Goal: Task Accomplishment & Management: Manage account settings

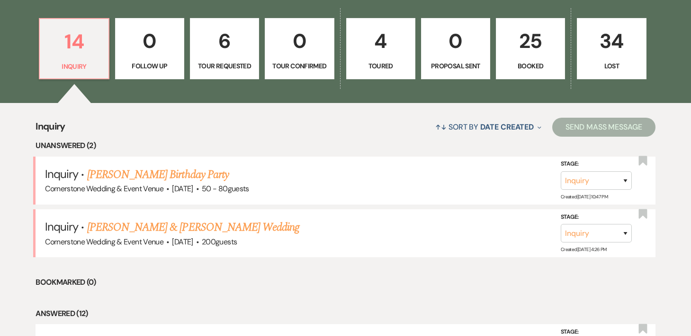
scroll to position [264, 0]
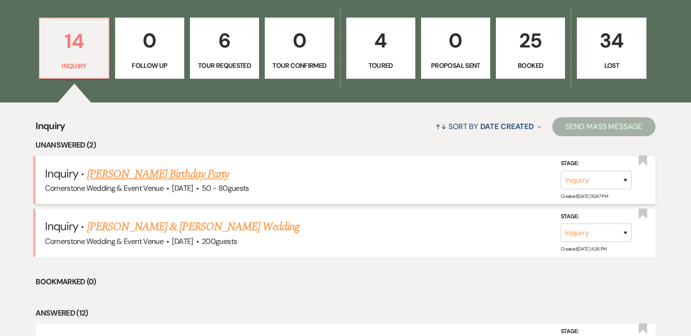
click at [200, 172] on link "[PERSON_NAME] Birthday Party" at bounding box center [158, 173] width 142 height 17
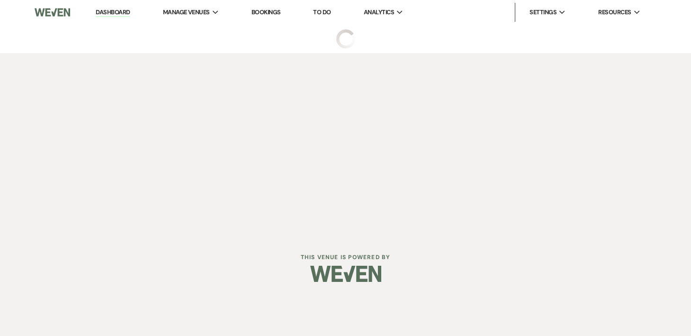
select select "5"
select select "4"
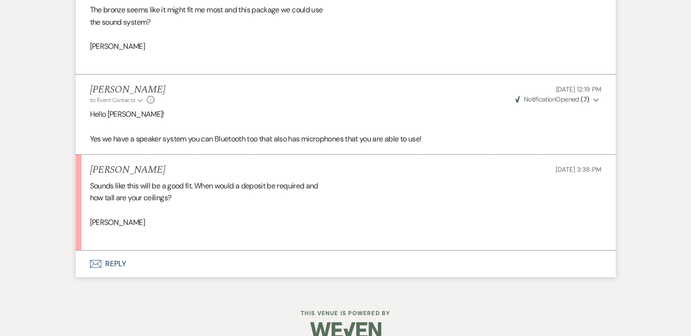
scroll to position [1063, 0]
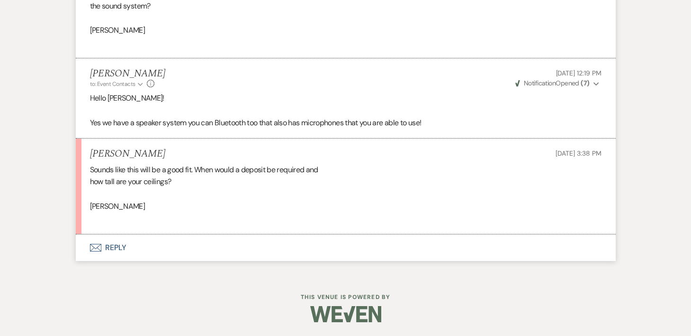
click at [110, 250] on button "Envelope Reply" at bounding box center [346, 247] width 540 height 27
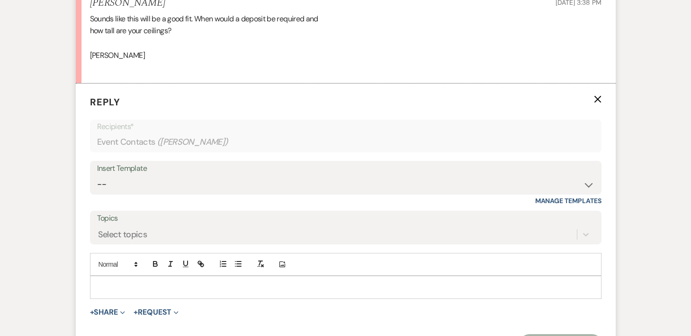
scroll to position [1227, 0]
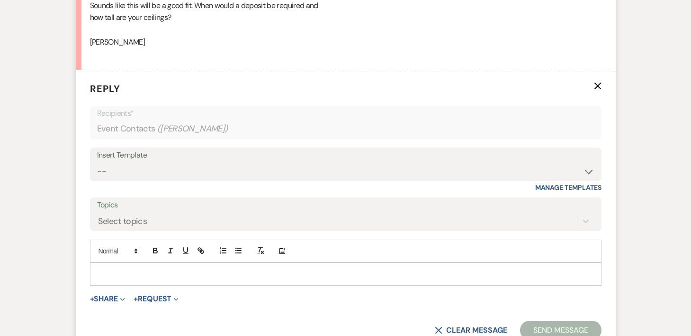
click at [132, 277] on p at bounding box center [346, 273] width 497 height 10
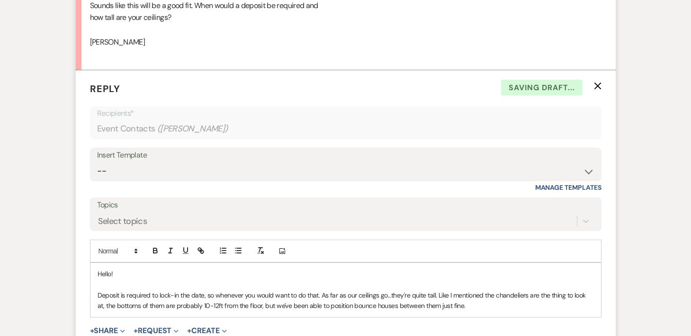
scroll to position [1310, 0]
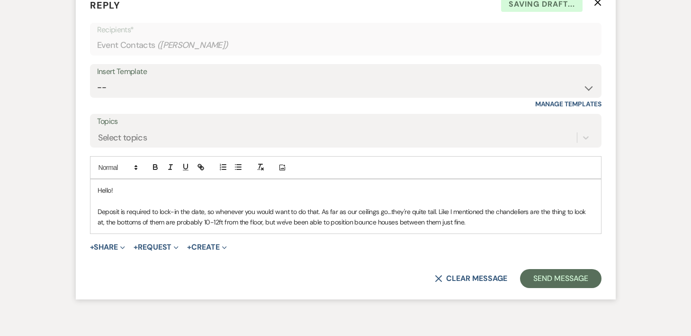
click at [558, 265] on form "Reply X Saving draft... Recipients* Event Contacts ( [PERSON_NAME] ) Insert Tem…" at bounding box center [346, 143] width 540 height 312
click at [558, 282] on button "Send Message" at bounding box center [560, 278] width 81 height 19
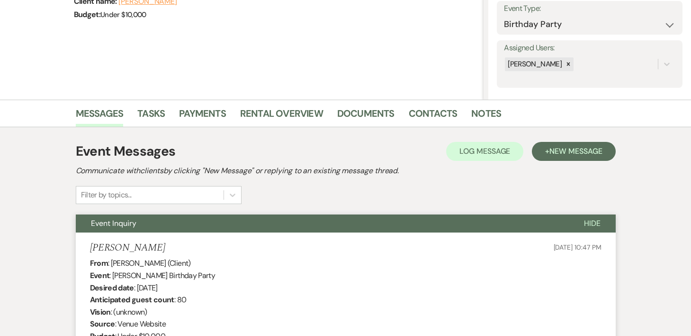
scroll to position [0, 0]
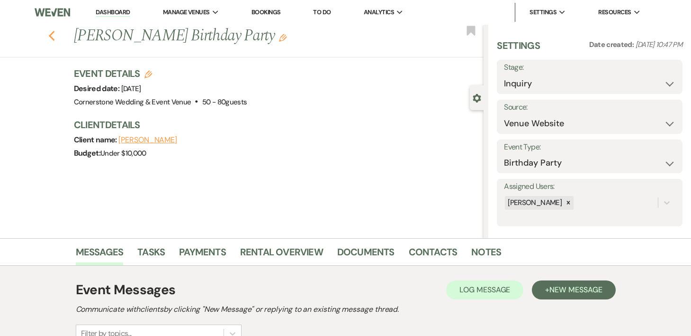
click at [51, 35] on icon "Previous" at bounding box center [51, 35] width 7 height 11
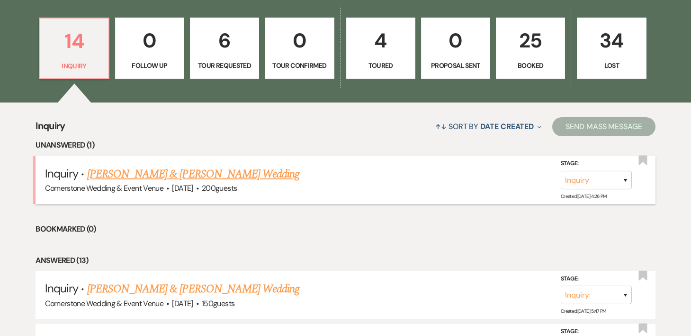
click at [167, 173] on link "[PERSON_NAME] & [PERSON_NAME] Wedding" at bounding box center [193, 173] width 212 height 17
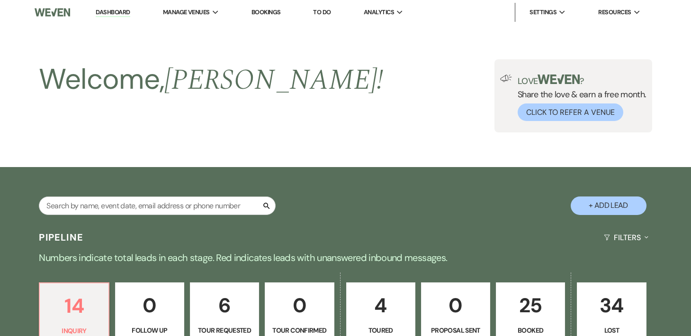
select select "5"
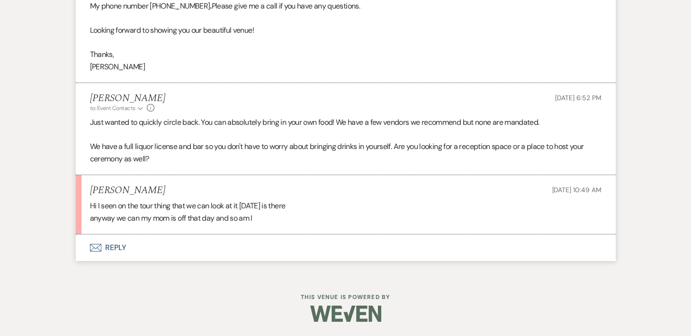
scroll to position [743, 0]
click at [99, 247] on icon "Envelope" at bounding box center [95, 248] width 11 height 8
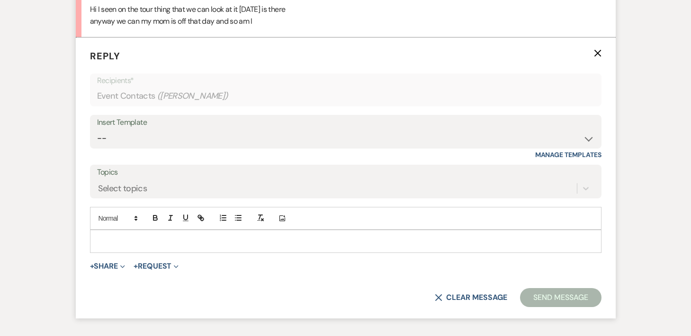
scroll to position [949, 0]
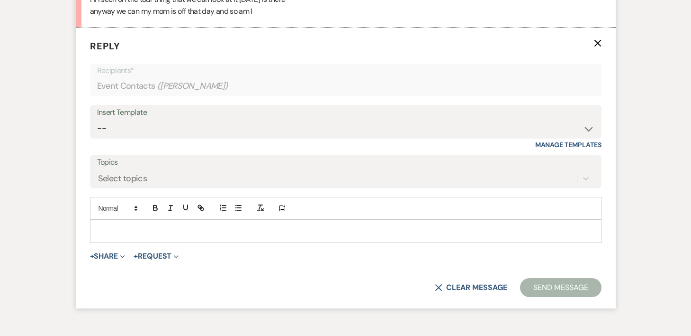
click at [108, 237] on div at bounding box center [346, 231] width 511 height 22
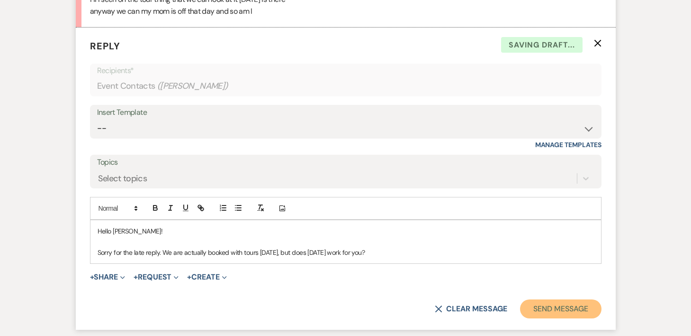
click at [546, 313] on button "Send Message" at bounding box center [560, 308] width 81 height 19
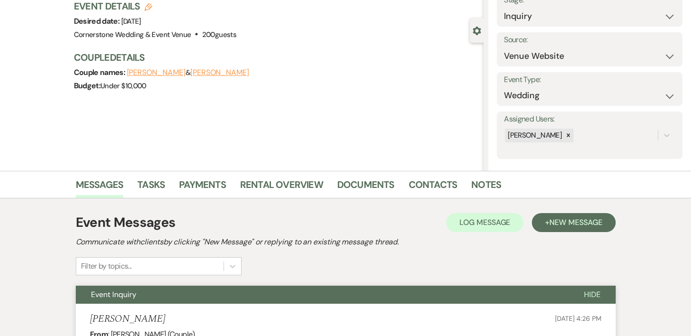
scroll to position [0, 0]
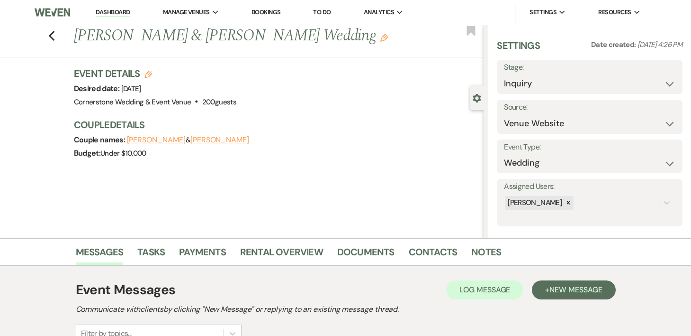
click at [56, 41] on div "Previous [PERSON_NAME] & [PERSON_NAME] Wedding Edit Bookmark" at bounding box center [239, 41] width 489 height 33
click at [53, 40] on icon "Previous" at bounding box center [51, 35] width 7 height 11
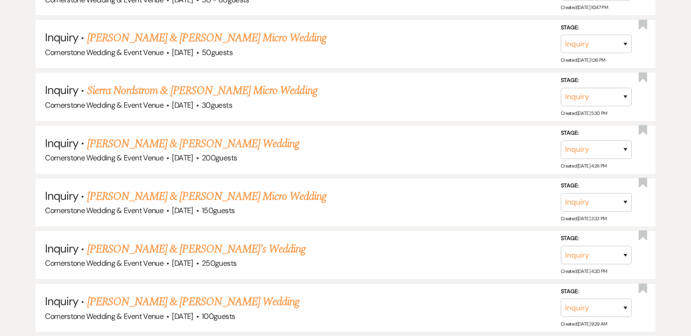
scroll to position [779, 0]
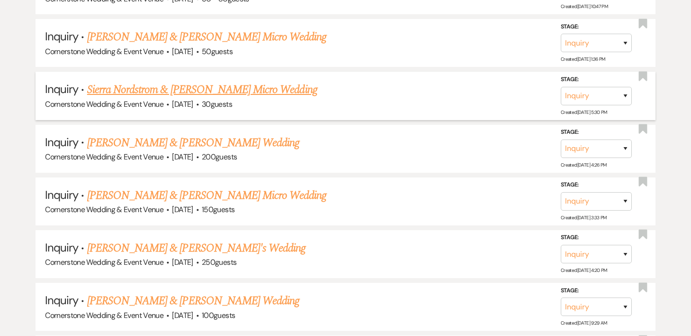
click at [258, 91] on link "Sierra Nordstrom & [PERSON_NAME] Micro Wedding" at bounding box center [202, 89] width 230 height 17
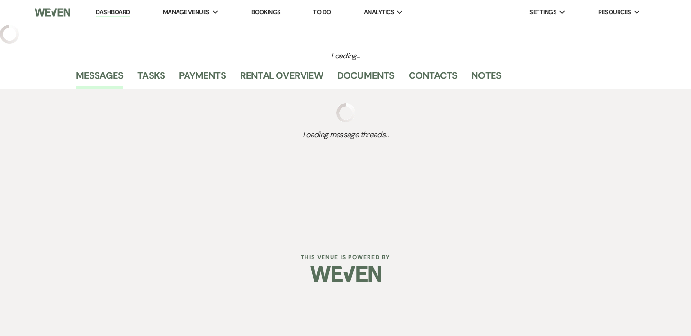
select select "5"
select select "16"
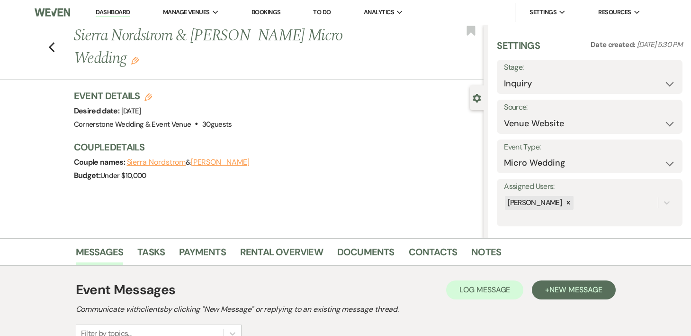
scroll to position [126, 0]
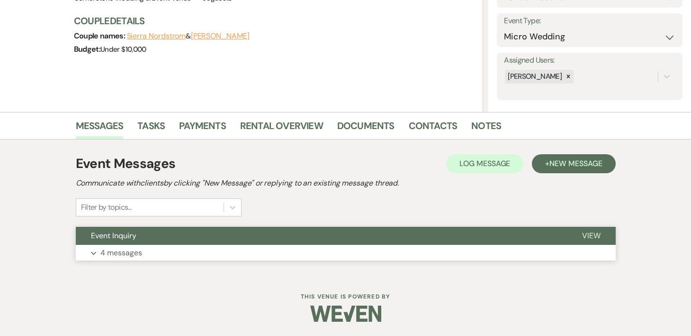
click at [149, 254] on button "Expand 4 messages" at bounding box center [346, 253] width 540 height 16
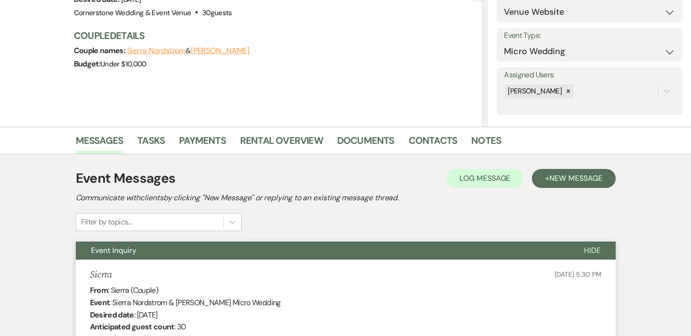
scroll to position [5, 0]
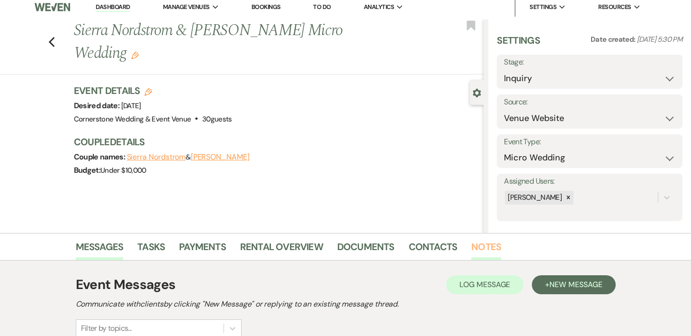
click at [478, 245] on link "Notes" at bounding box center [487, 249] width 30 height 21
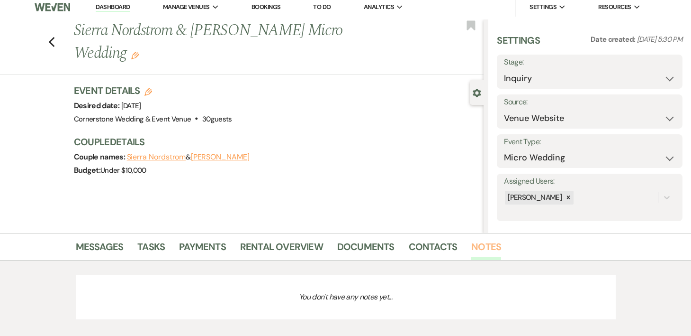
scroll to position [105, 0]
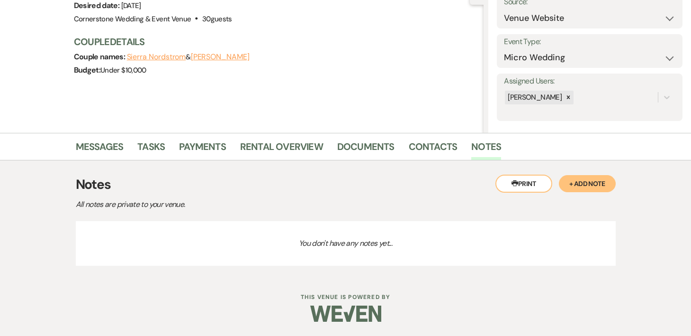
click at [572, 183] on button "+ Add Note" at bounding box center [587, 183] width 57 height 17
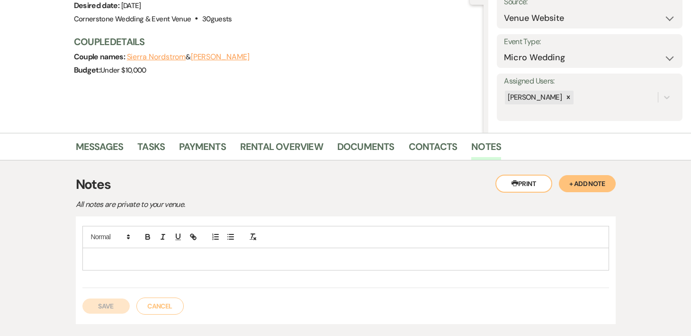
click at [506, 258] on p at bounding box center [346, 259] width 512 height 10
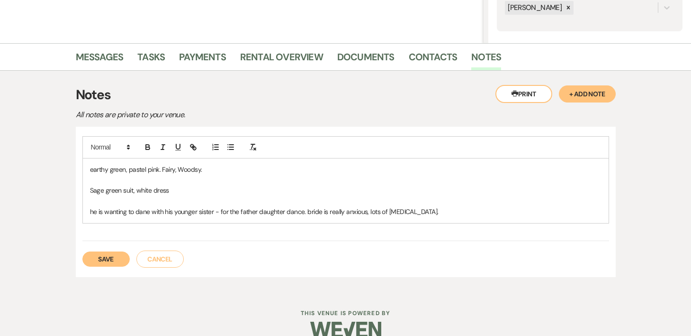
scroll to position [211, 0]
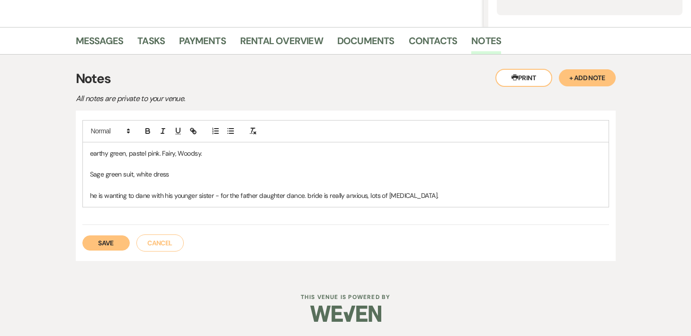
click at [111, 240] on button "Save" at bounding box center [105, 242] width 47 height 15
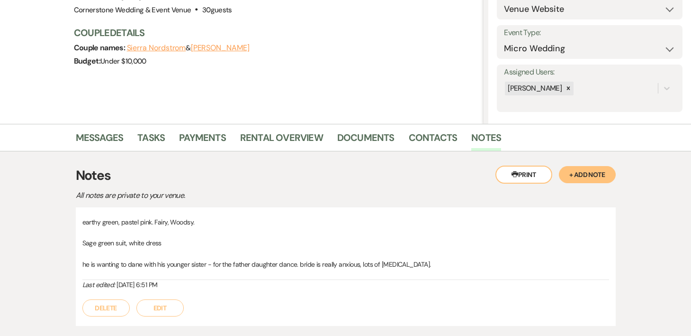
scroll to position [119, 0]
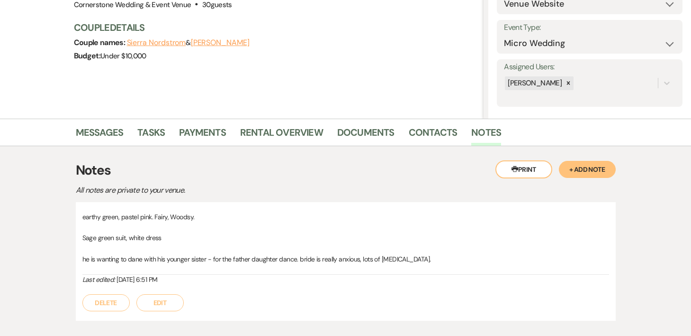
click at [123, 136] on li "Messages" at bounding box center [107, 134] width 62 height 23
click at [115, 136] on link "Messages" at bounding box center [100, 135] width 48 height 21
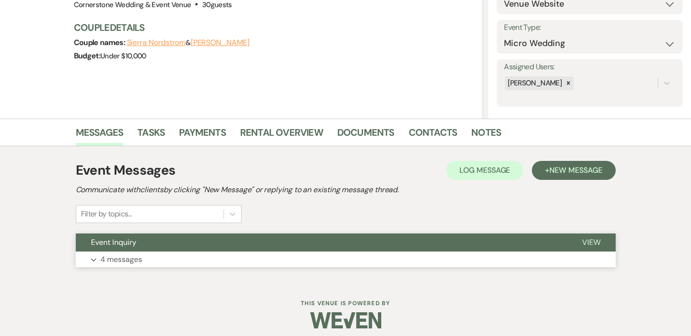
click at [127, 257] on p "4 messages" at bounding box center [121, 259] width 42 height 12
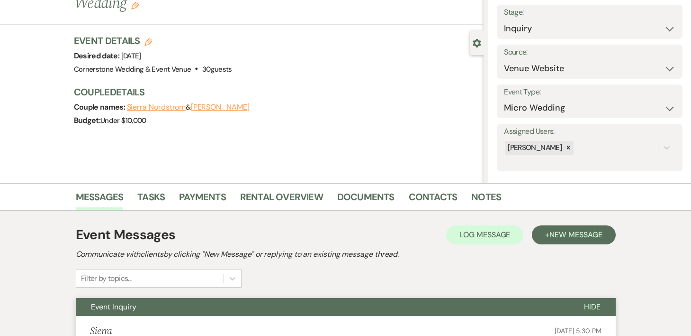
scroll to position [47, 0]
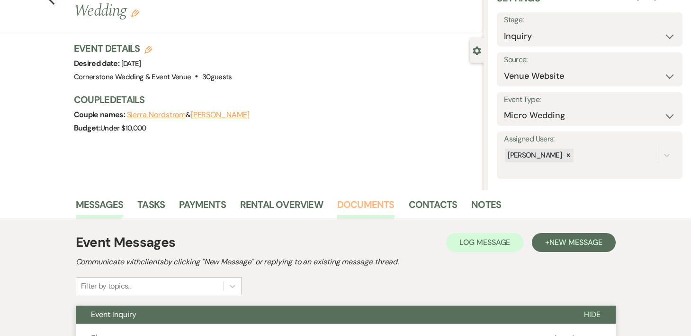
click at [369, 201] on link "Documents" at bounding box center [365, 207] width 57 height 21
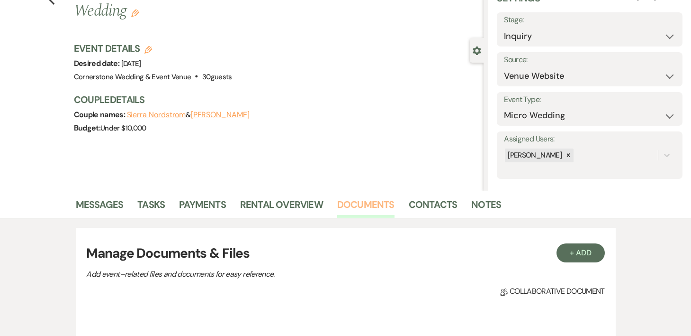
scroll to position [141, 0]
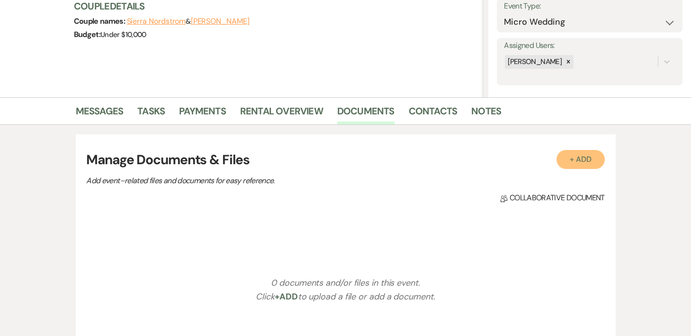
click at [596, 155] on button "+ Add" at bounding box center [581, 159] width 48 height 19
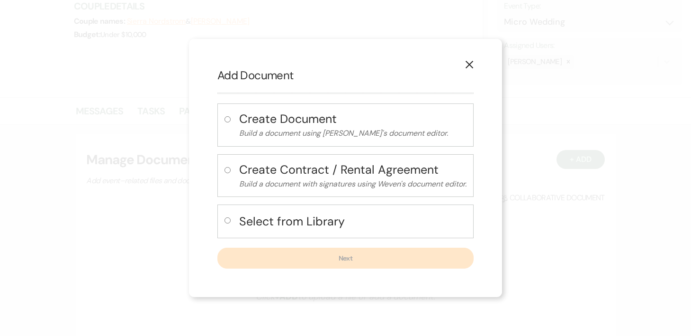
click at [356, 219] on h4 "Select from Library" at bounding box center [352, 221] width 227 height 17
radio input "true"
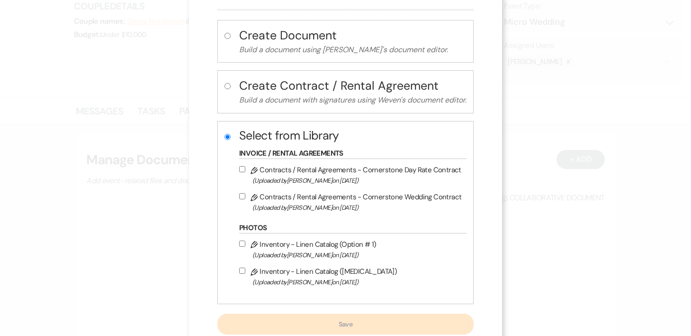
scroll to position [45, 0]
click at [373, 202] on label "Pencil Contracts / Rental Agreements - Cornerstone Wedding Contract (Uploaded b…" at bounding box center [350, 202] width 223 height 22
click at [246, 200] on input "Pencil Contracts / Rental Agreements - Cornerstone Wedding Contract (Uploaded b…" at bounding box center [242, 196] width 6 height 6
checkbox input "true"
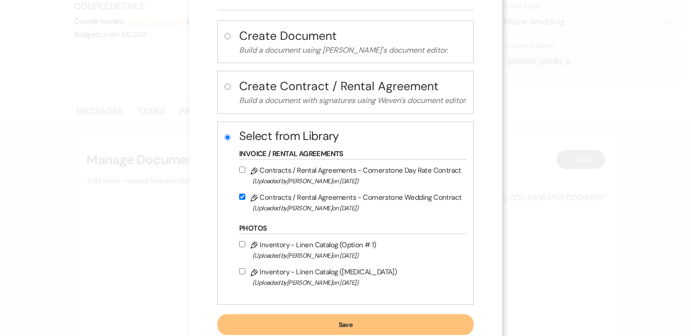
click at [338, 326] on button "Save" at bounding box center [346, 324] width 256 height 21
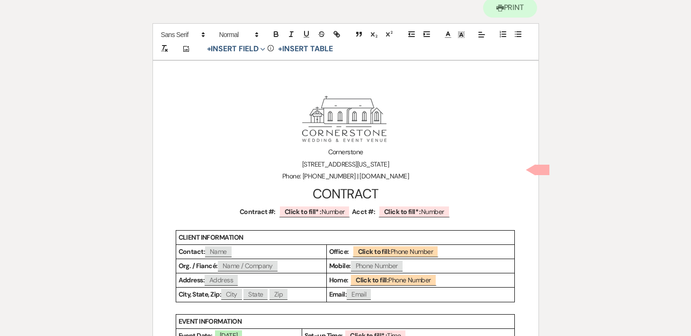
scroll to position [115, 0]
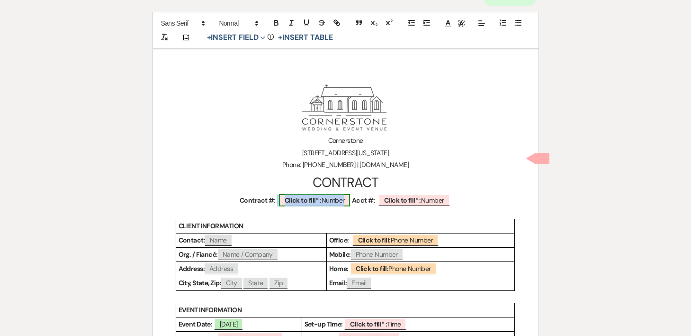
click at [328, 203] on span "Click to fill* : Number" at bounding box center [315, 200] width 72 height 12
select select "owner"
select select "Number"
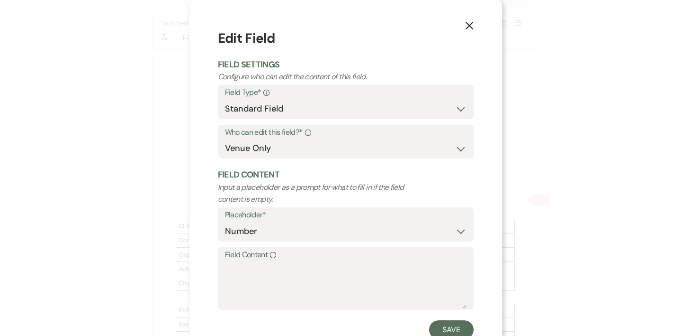
click at [340, 256] on label "Field Content Info" at bounding box center [346, 255] width 242 height 14
click at [340, 261] on textarea "Field Content Info" at bounding box center [346, 284] width 242 height 47
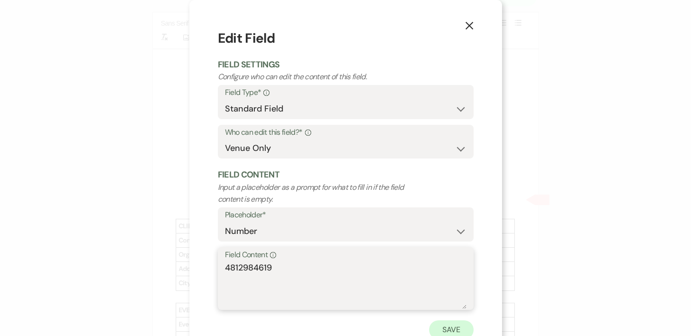
type textarea "4812984619"
click at [437, 320] on button "Save" at bounding box center [451, 329] width 45 height 19
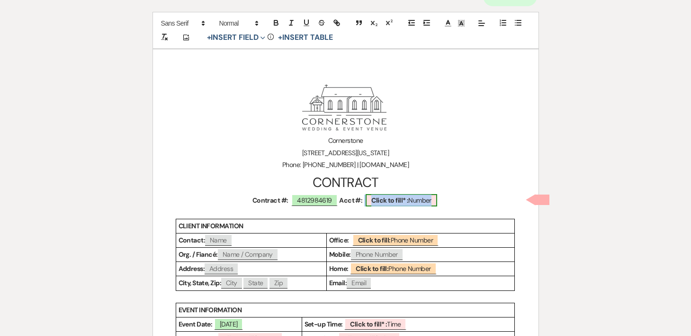
click at [398, 197] on b "Click to fill* :" at bounding box center [390, 200] width 37 height 9
select select "owner"
select select "Number"
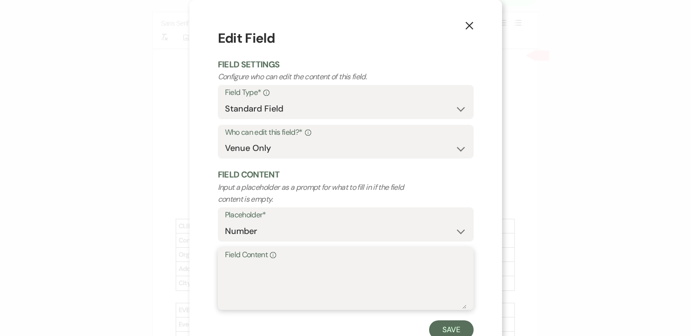
click at [328, 268] on textarea "Field Content Info" at bounding box center [346, 284] width 242 height 47
type textarea "84619412"
click at [438, 323] on button "Save" at bounding box center [451, 329] width 45 height 19
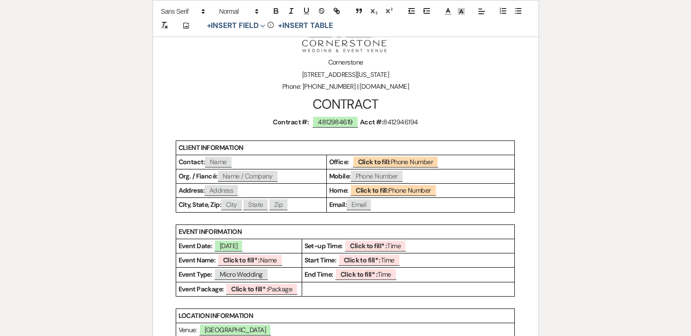
scroll to position [210, 0]
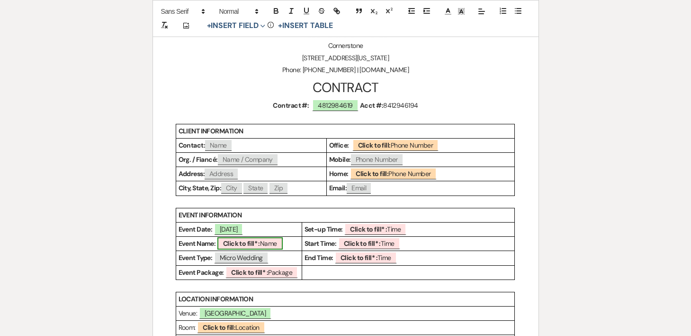
click at [269, 239] on span "Click to fill* : Name" at bounding box center [250, 243] width 65 height 12
select select "owner"
select select "Name"
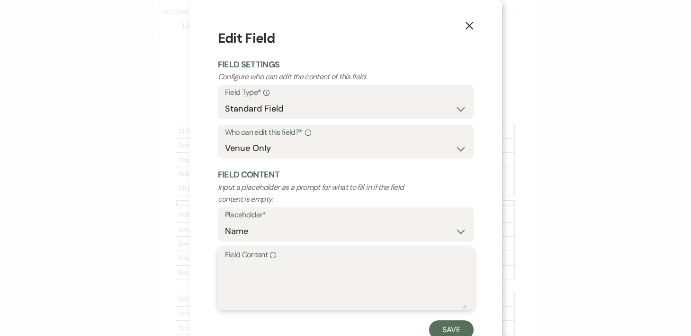
click at [284, 264] on textarea "Field Content Info" at bounding box center [346, 284] width 242 height 47
type textarea "Sierra Nordstrom Wedding"
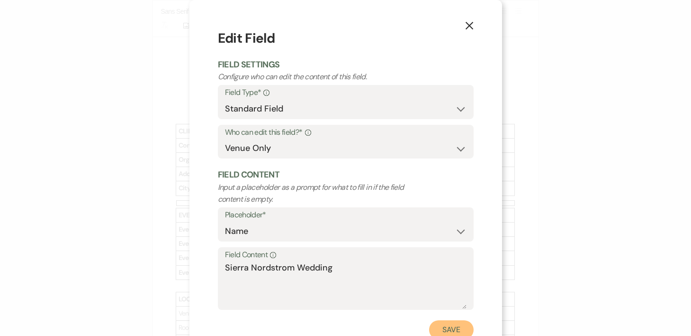
click at [459, 325] on button "Save" at bounding box center [451, 329] width 45 height 19
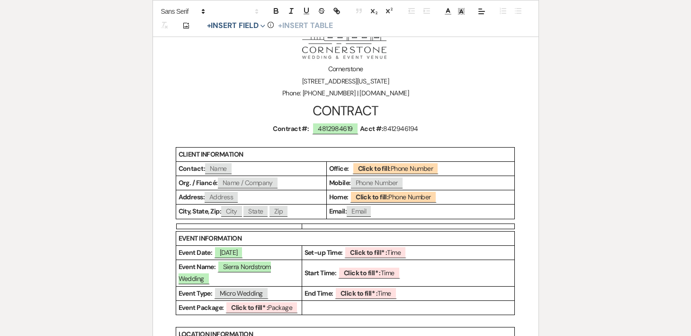
scroll to position [254, 0]
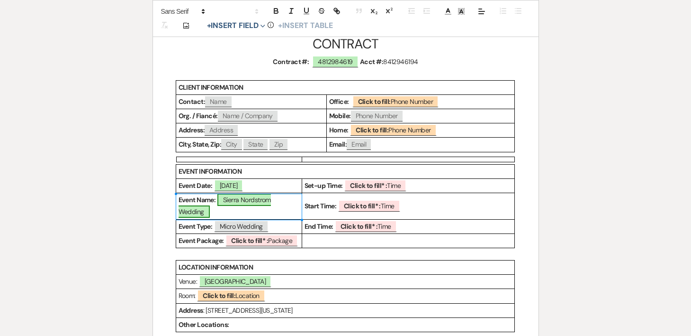
click at [271, 196] on span "Sierra Nordstrom Wedding" at bounding box center [225, 205] width 92 height 24
select select "owner"
select select "Name"
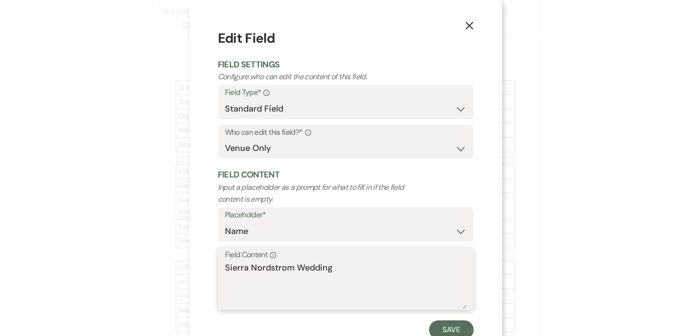
drag, startPoint x: 251, startPoint y: 264, endPoint x: 191, endPoint y: 263, distance: 60.2
click at [191, 263] on div "X Edit Field Field Settings Configure who can edit the content of this field. F…" at bounding box center [346, 183] width 313 height 367
type textarea "Nordstrom Wedding"
click at [471, 323] on button "Save" at bounding box center [451, 329] width 45 height 19
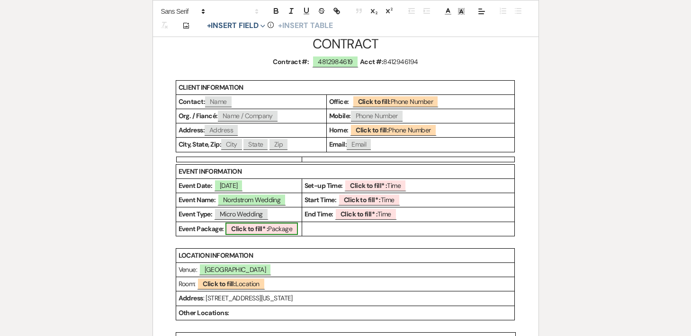
click at [268, 228] on b "Click to fill* :" at bounding box center [249, 228] width 37 height 9
select select "owner"
select select "custom_placeholder"
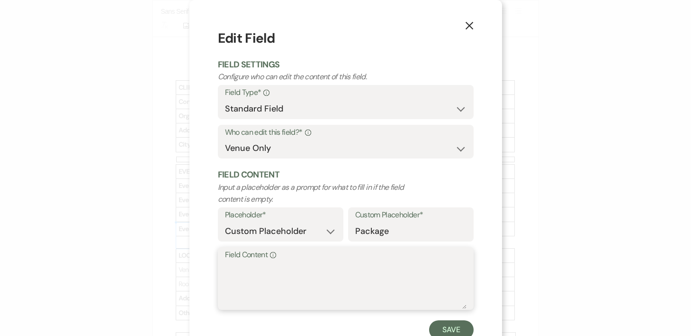
click at [303, 265] on textarea "Field Content Info" at bounding box center [346, 284] width 242 height 47
drag, startPoint x: 254, startPoint y: 268, endPoint x: 195, endPoint y: 265, distance: 59.3
click at [195, 265] on div "X Edit Field Field Settings Configure who can edit the content of this field. F…" at bounding box center [346, 183] width 313 height 367
type textarea "Mini Wedding"
click at [462, 327] on button "Save" at bounding box center [451, 329] width 45 height 19
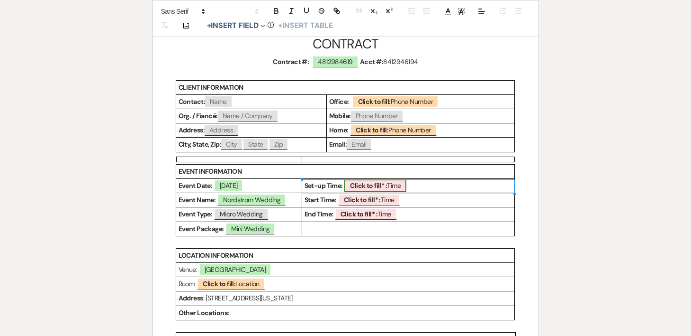
click at [378, 184] on b "Click to fill* :" at bounding box center [368, 185] width 37 height 9
select select "owner"
select select "Time"
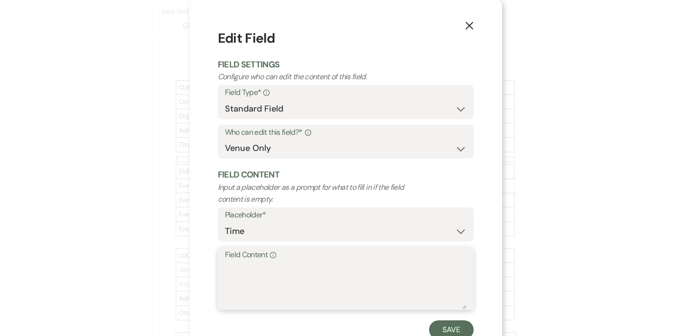
click at [334, 268] on textarea "Field Content Info" at bounding box center [346, 284] width 242 height 47
type textarea "9AM"
click at [455, 328] on button "Save" at bounding box center [451, 329] width 45 height 19
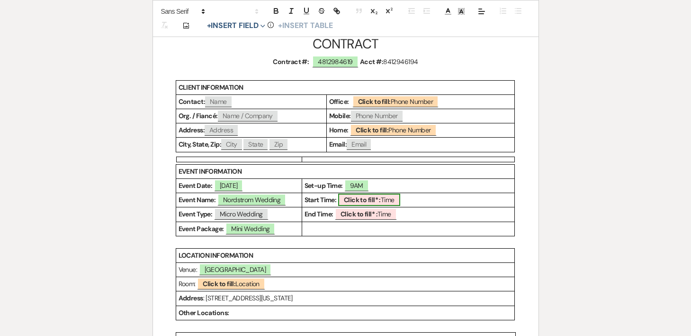
click at [388, 200] on span "Click to fill* : Time" at bounding box center [369, 199] width 62 height 12
select select "owner"
select select "Time"
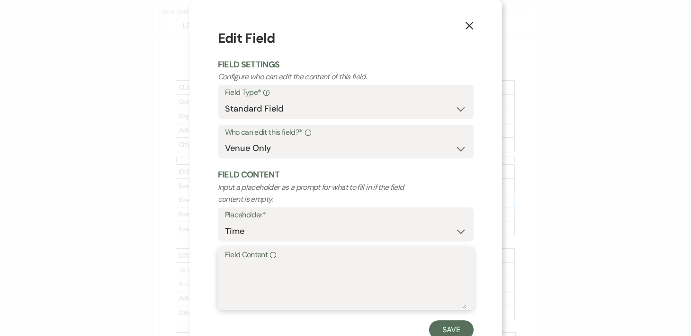
click at [350, 277] on textarea "Field Content Info" at bounding box center [346, 284] width 242 height 47
type textarea "TBD"
click at [469, 328] on button "Save" at bounding box center [451, 329] width 45 height 19
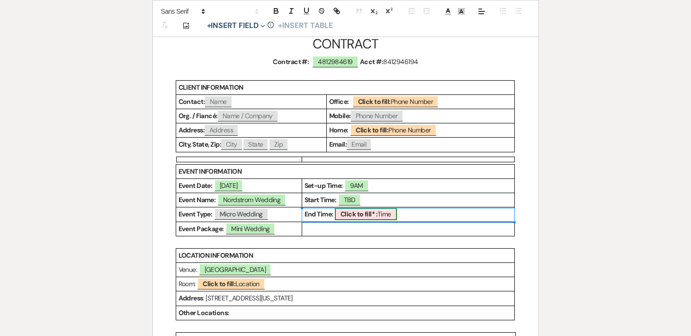
click at [376, 217] on b "Click to fill* :" at bounding box center [359, 213] width 37 height 9
select select "owner"
select select "Time"
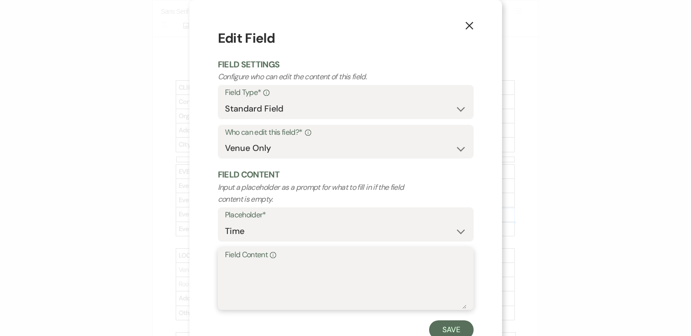
click at [358, 267] on textarea "Field Content Info" at bounding box center [346, 284] width 242 height 47
type textarea "9PM"
click at [461, 320] on button "Save" at bounding box center [451, 329] width 45 height 19
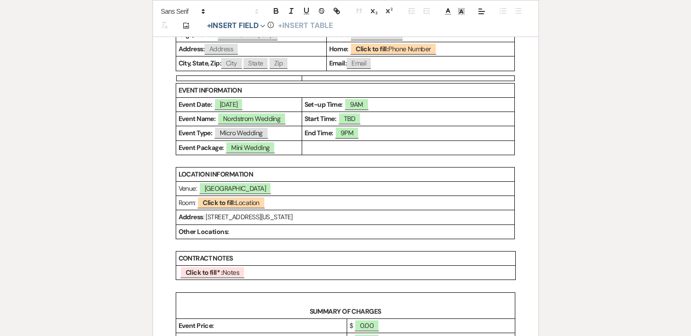
scroll to position [340, 0]
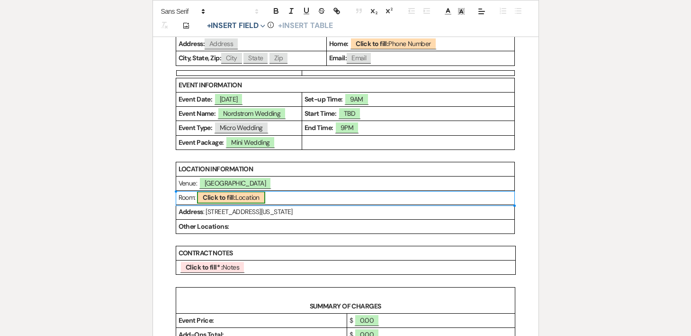
click at [255, 194] on span "Click to fill: Location" at bounding box center [231, 197] width 68 height 12
select select "Location"
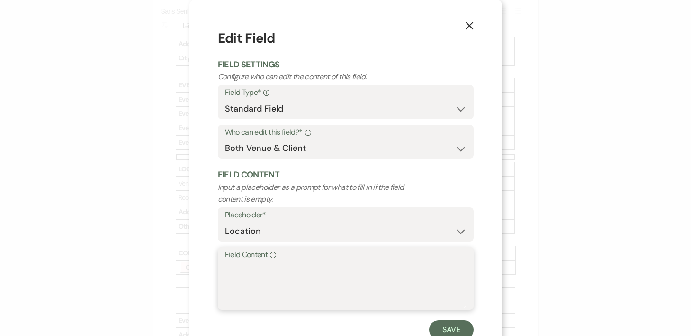
click at [293, 272] on textarea "Field Content Info" at bounding box center [346, 284] width 242 height 47
type textarea "Inside - Outside, weather permitting"
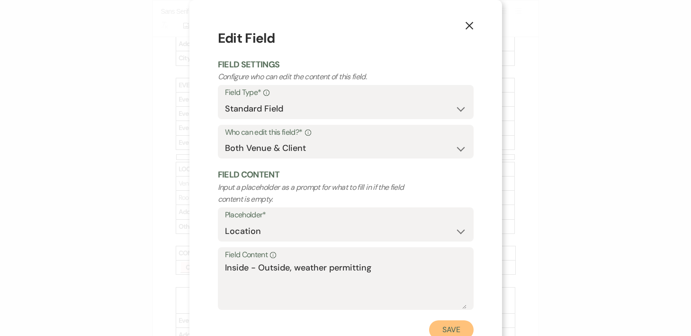
click at [437, 322] on button "Save" at bounding box center [451, 329] width 45 height 19
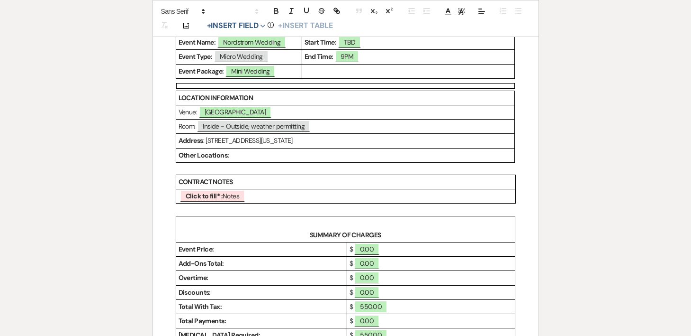
scroll to position [421, 0]
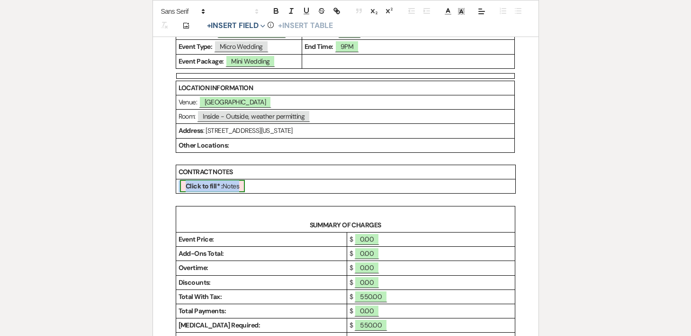
click at [234, 183] on span "Click to fill* : Notes" at bounding box center [212, 186] width 65 height 12
select select "owner"
select select "custom_placeholder"
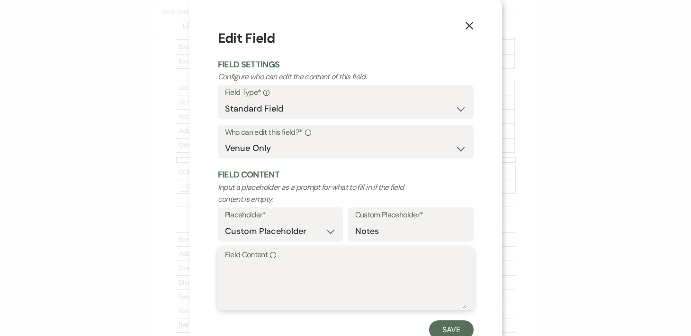
click at [300, 267] on textarea "Field Content Info" at bounding box center [346, 284] width 242 height 47
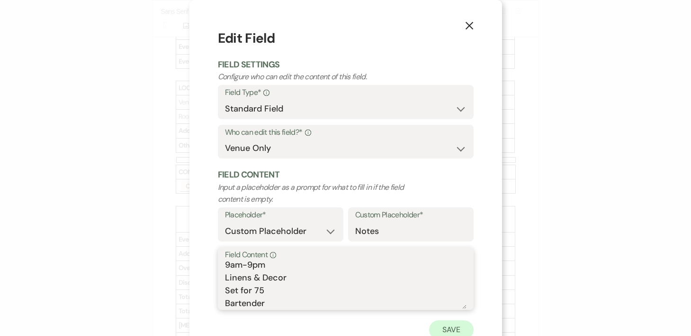
type textarea "9am-9pm Linens & Decor Set for 75 Bartender"
click at [445, 331] on button "Save" at bounding box center [451, 329] width 45 height 19
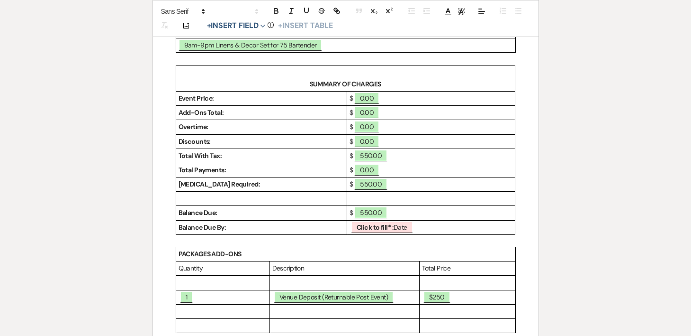
scroll to position [562, 0]
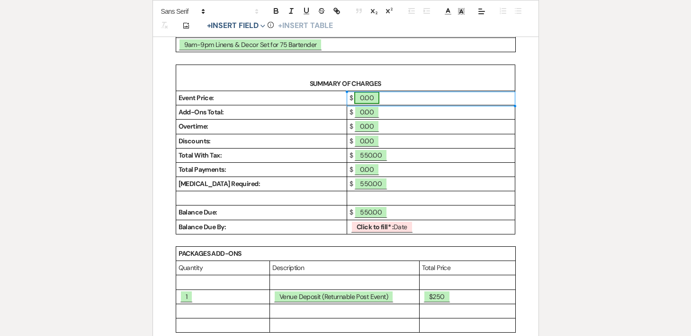
click at [366, 97] on span "0.00" at bounding box center [367, 97] width 25 height 12
select select "owner"
select select "Amount"
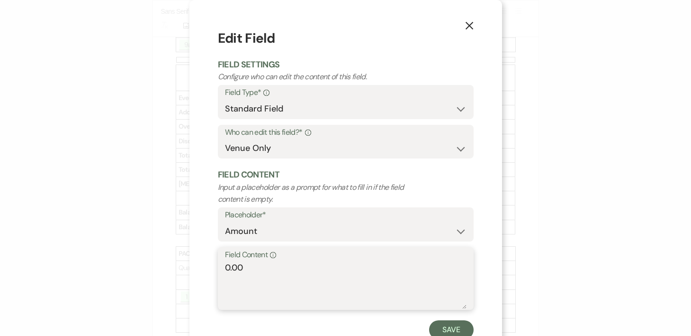
drag, startPoint x: 291, startPoint y: 278, endPoint x: 197, endPoint y: 274, distance: 94.4
click at [197, 274] on div "X Edit Field Field Settings Configure who can edit the content of this field. F…" at bounding box center [346, 183] width 313 height 367
type textarea "1000.00"
click at [455, 331] on button "Save" at bounding box center [451, 329] width 45 height 19
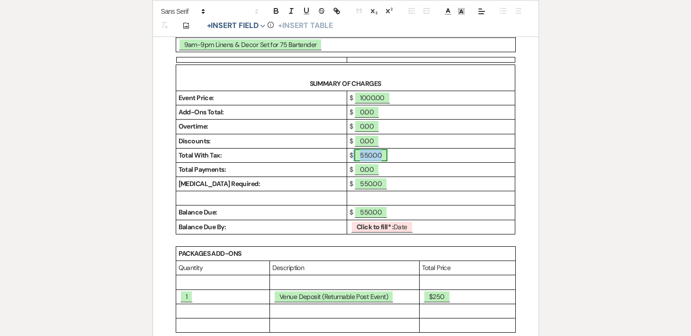
click at [367, 150] on span "550.00" at bounding box center [371, 155] width 33 height 12
select select "owner"
select select "Total"
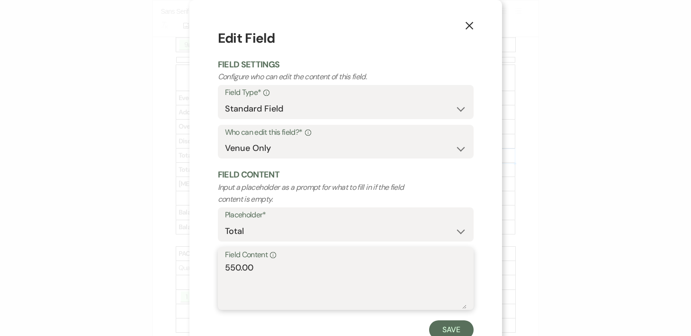
drag, startPoint x: 292, startPoint y: 263, endPoint x: 186, endPoint y: 262, distance: 106.2
click at [186, 262] on div "X Edit Field Field Settings Configure who can edit the content of this field. F…" at bounding box center [345, 168] width 691 height 336
type textarea "1000.00"
click at [458, 329] on button "Save" at bounding box center [451, 329] width 45 height 19
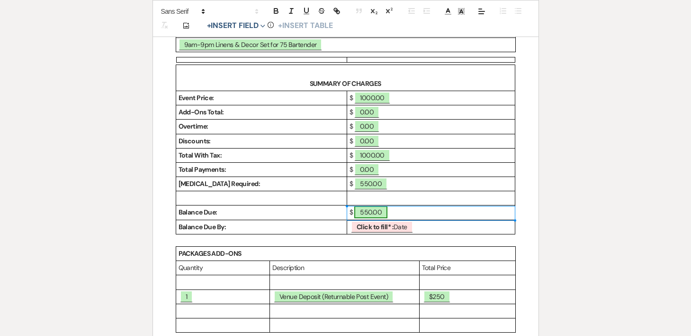
click at [375, 215] on span "550.00" at bounding box center [371, 212] width 33 height 12
select select "owner"
select select "Amount"
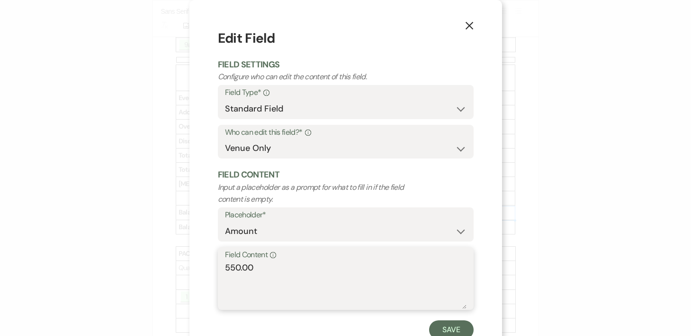
drag, startPoint x: 312, startPoint y: 276, endPoint x: 162, endPoint y: 266, distance: 150.5
click at [162, 266] on div "X Edit Field Field Settings Configure who can edit the content of this field. F…" at bounding box center [345, 168] width 691 height 336
type textarea "1550.00"
click at [463, 330] on button "Save" at bounding box center [451, 329] width 45 height 19
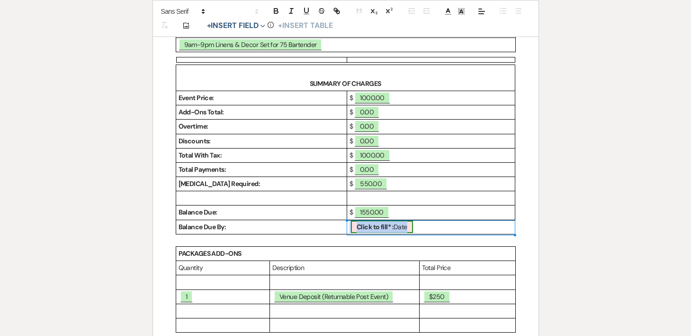
click at [365, 232] on span "Click to fill* : Date" at bounding box center [382, 226] width 62 height 12
select select "owner"
select select "Date"
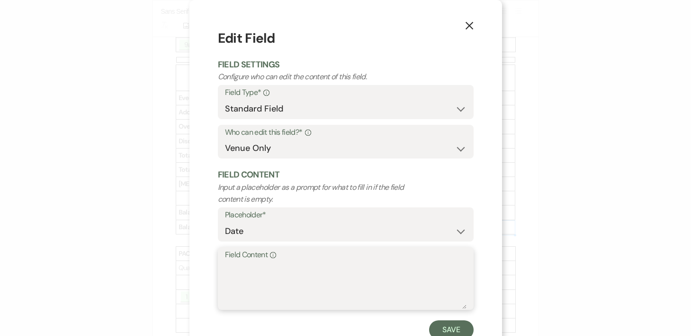
click at [322, 271] on textarea "Field Content Info" at bounding box center [346, 284] width 242 height 47
type textarea "[DATE]"
click at [451, 327] on button "Save" at bounding box center [451, 329] width 45 height 19
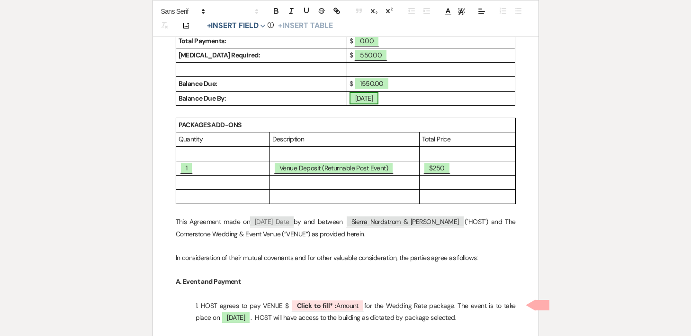
scroll to position [691, 0]
click at [441, 165] on span "$250" at bounding box center [437, 167] width 27 height 12
select select "owner"
select select "custom_placeholder"
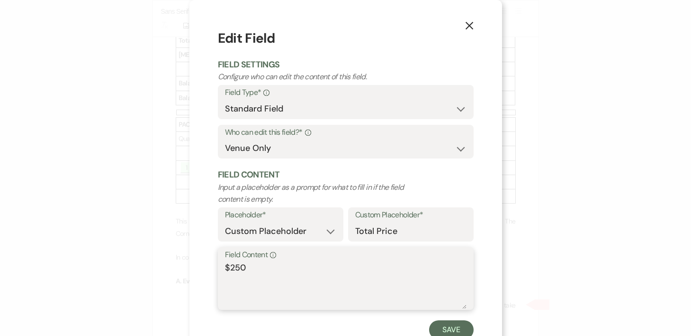
drag, startPoint x: 253, startPoint y: 275, endPoint x: 204, endPoint y: 274, distance: 48.8
click at [204, 274] on div "X Edit Field Field Settings Configure who can edit the content of this field. F…" at bounding box center [346, 183] width 313 height 367
type textarea "$550"
click at [459, 320] on button "Save" at bounding box center [451, 329] width 45 height 19
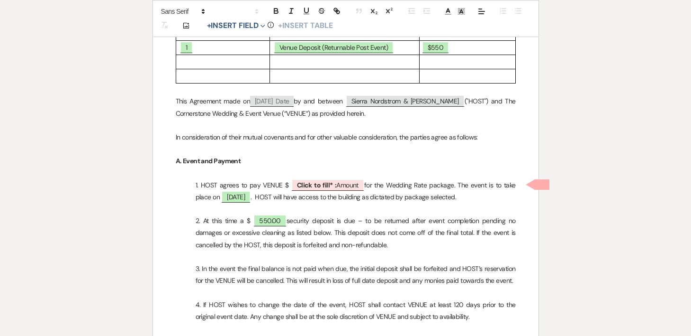
scroll to position [812, 0]
click at [346, 188] on span "Click to fill* : Amount" at bounding box center [327, 184] width 73 height 12
select select "owner"
select select "Amount"
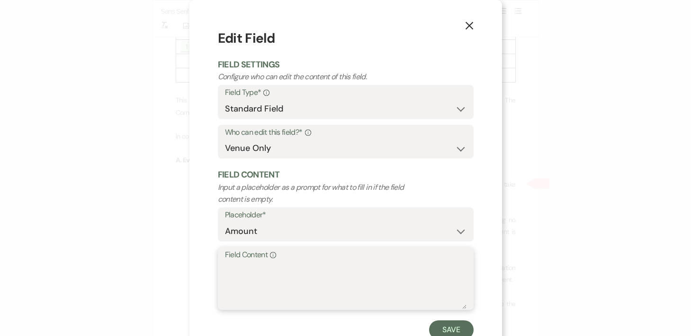
click at [299, 292] on textarea "Field Content Info" at bounding box center [346, 284] width 242 height 47
type textarea "1550.00"
click at [449, 329] on button "Save" at bounding box center [451, 329] width 45 height 19
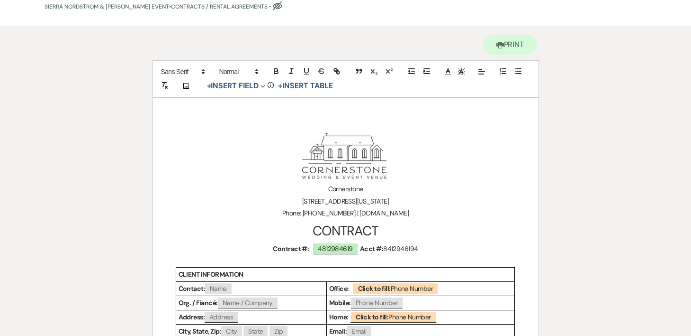
scroll to position [0, 0]
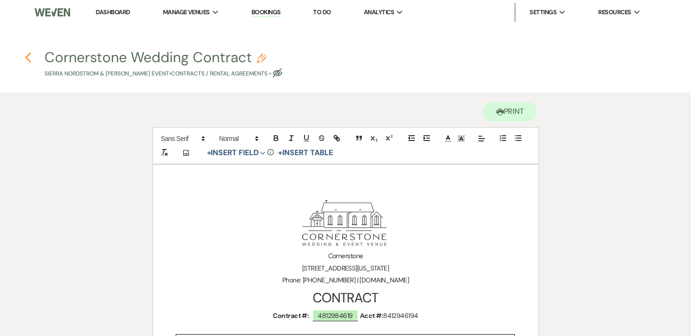
click at [26, 57] on use "button" at bounding box center [28, 57] width 6 height 10
select select "5"
select select "16"
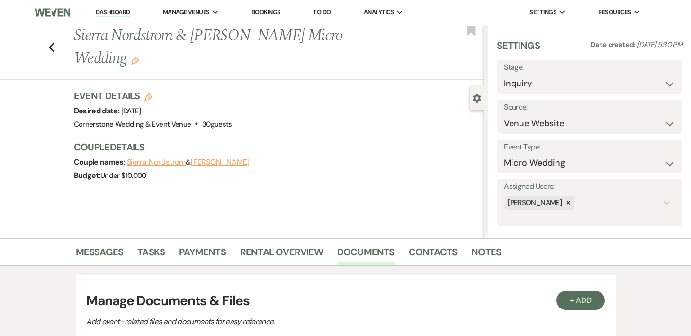
scroll to position [141, 0]
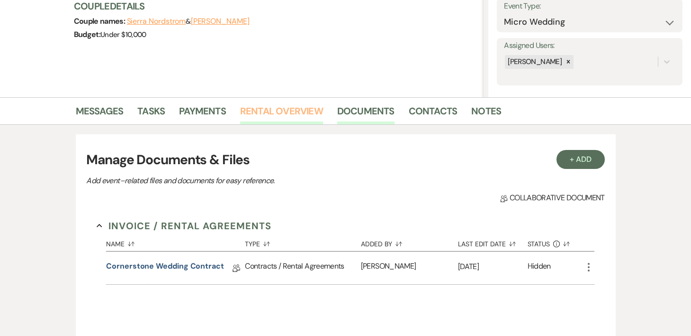
click at [257, 109] on link "Rental Overview" at bounding box center [281, 113] width 83 height 21
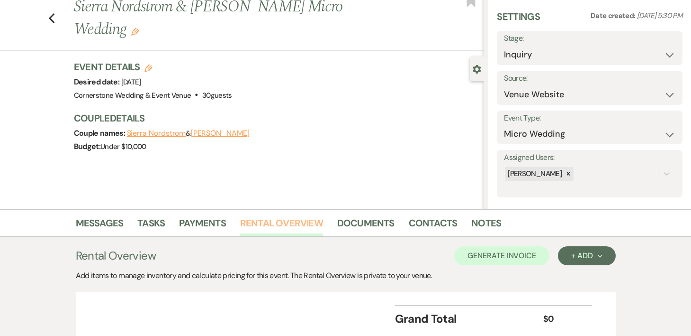
scroll to position [104, 0]
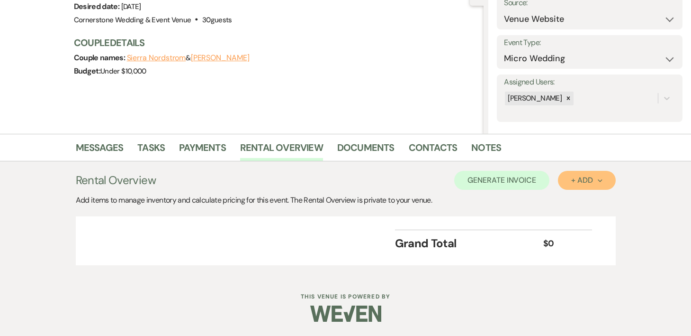
click at [575, 186] on button "+ Add Next" at bounding box center [586, 180] width 57 height 19
click at [573, 204] on button "Item" at bounding box center [582, 201] width 48 height 15
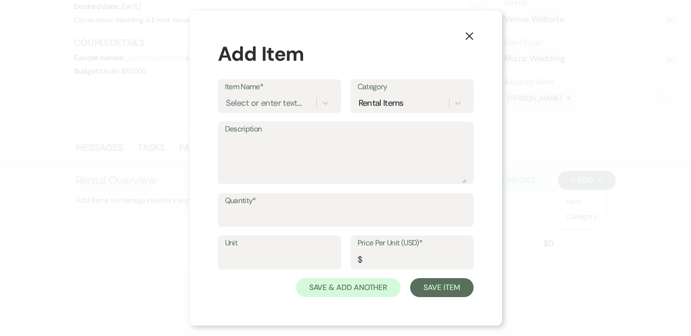
click at [335, 110] on div "Item Name* Select or enter text..." at bounding box center [279, 96] width 123 height 34
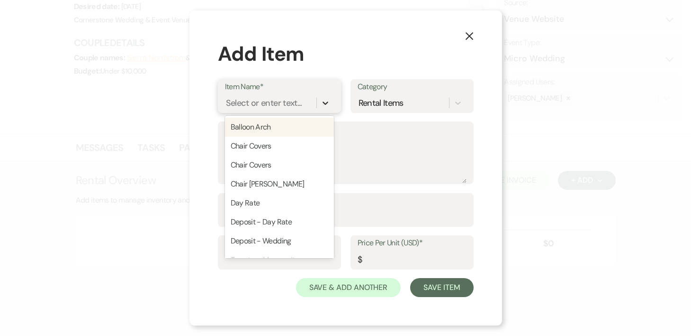
click at [326, 101] on icon at bounding box center [325, 102] width 9 height 9
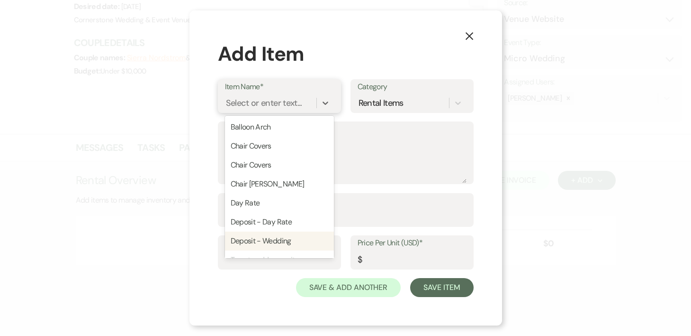
click at [292, 237] on div "Deposit - Wedding" at bounding box center [279, 240] width 109 height 19
type input "550"
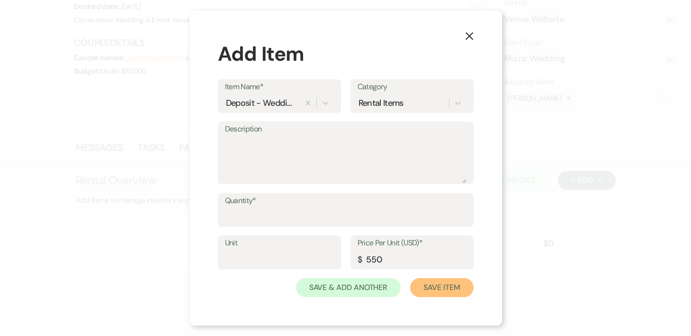
click at [424, 286] on button "Save Item" at bounding box center [441, 287] width 63 height 19
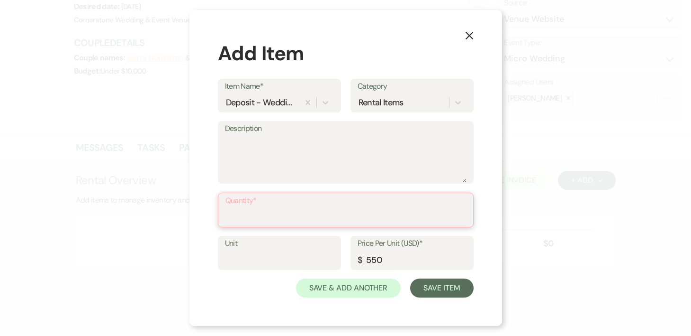
click at [407, 215] on input "Quantity*" at bounding box center [346, 216] width 241 height 18
type input "1"
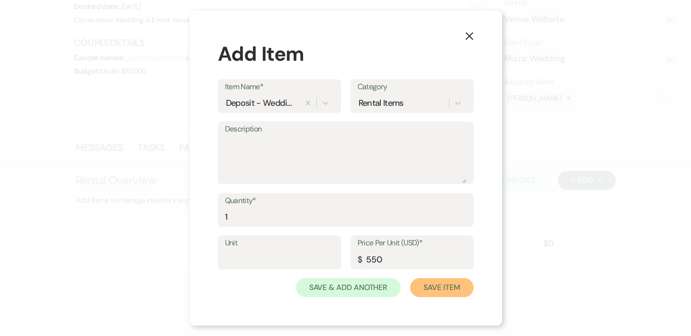
click at [453, 288] on button "Save Item" at bounding box center [441, 287] width 63 height 19
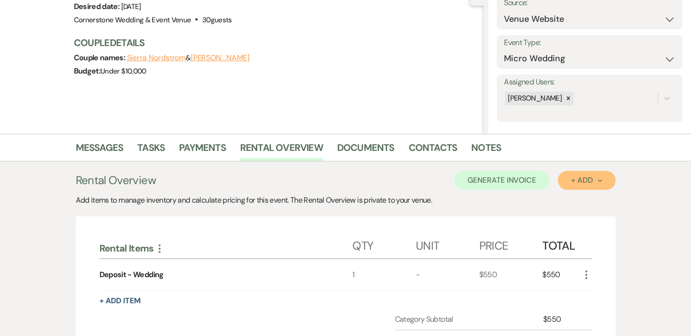
click at [579, 182] on div "+ Add Next" at bounding box center [587, 180] width 31 height 8
click at [578, 217] on button "Category" at bounding box center [583, 216] width 50 height 15
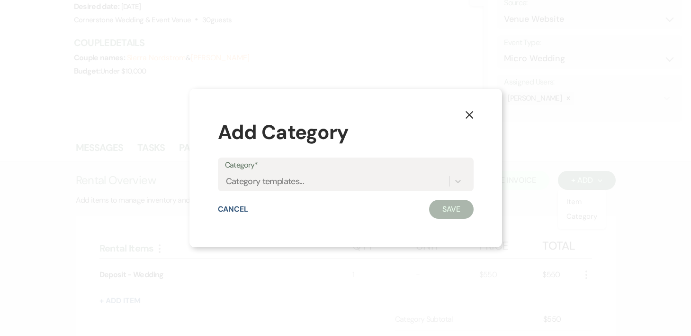
click at [469, 119] on button "X" at bounding box center [470, 114] width 14 height 17
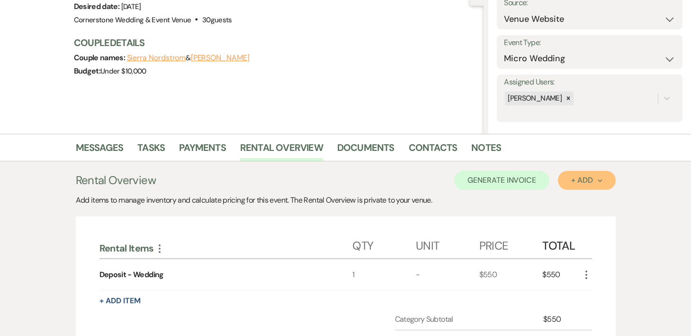
click at [567, 185] on button "+ Add Next" at bounding box center [586, 180] width 57 height 19
click at [569, 205] on button "Item" at bounding box center [582, 201] width 48 height 15
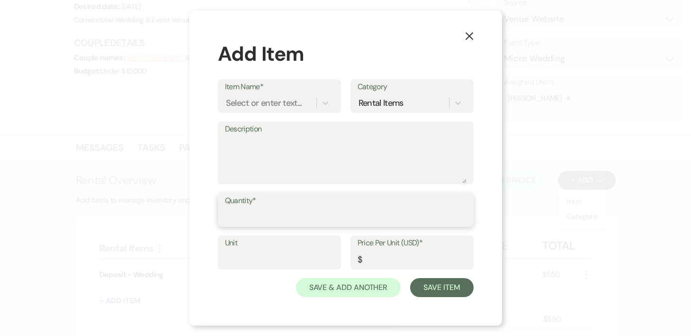
click at [303, 209] on input "Quantity*" at bounding box center [346, 216] width 242 height 18
type input "1"
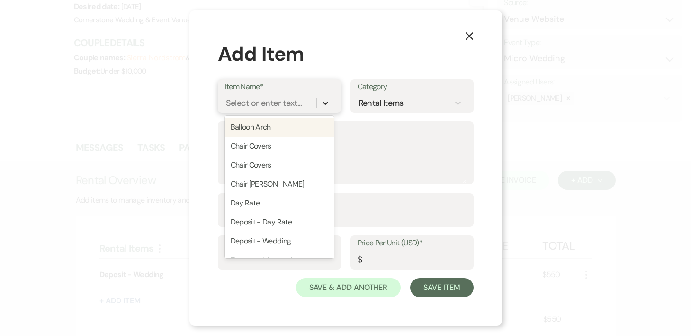
click at [328, 98] on icon at bounding box center [325, 102] width 9 height 9
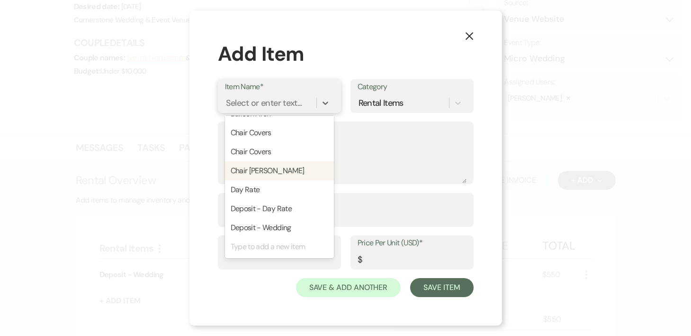
scroll to position [0, 0]
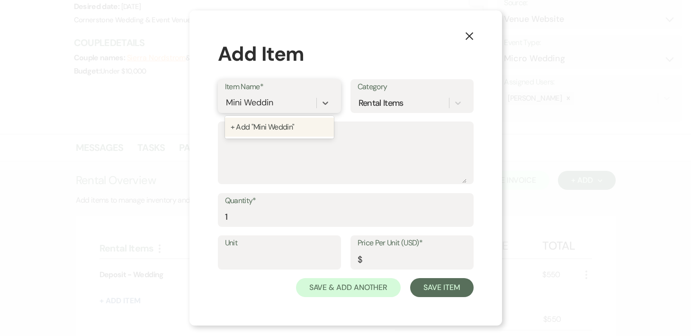
type input "Mini Wedding"
click at [289, 136] on div "+ Add "Mini Wedding"" at bounding box center [279, 127] width 109 height 23
click at [297, 120] on div "+ Add "Mini Wedding"" at bounding box center [279, 127] width 109 height 19
click at [389, 259] on input "Price Per Unit (USD)*" at bounding box center [412, 259] width 109 height 18
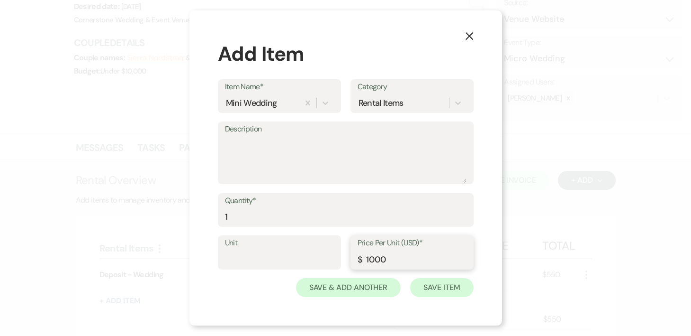
type input "1000"
click at [460, 295] on button "Save Item" at bounding box center [441, 287] width 63 height 19
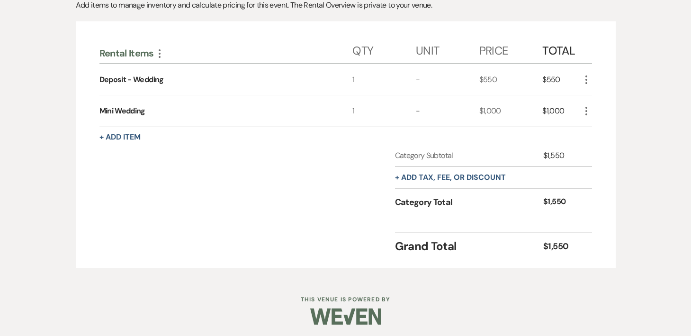
scroll to position [220, 0]
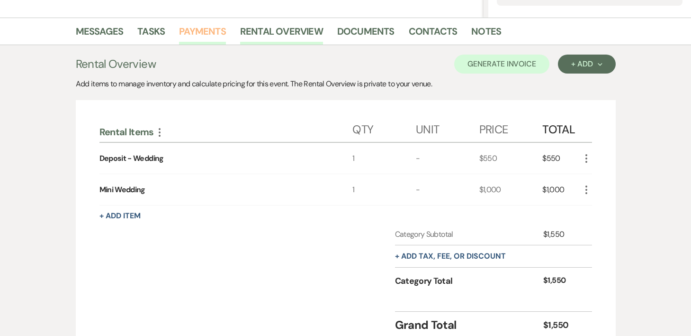
click at [203, 31] on link "Payments" at bounding box center [202, 34] width 47 height 21
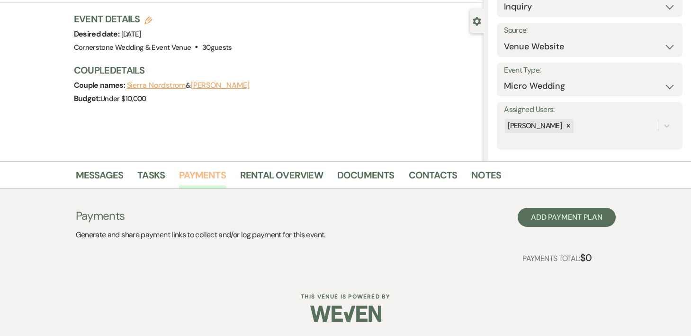
scroll to position [77, 0]
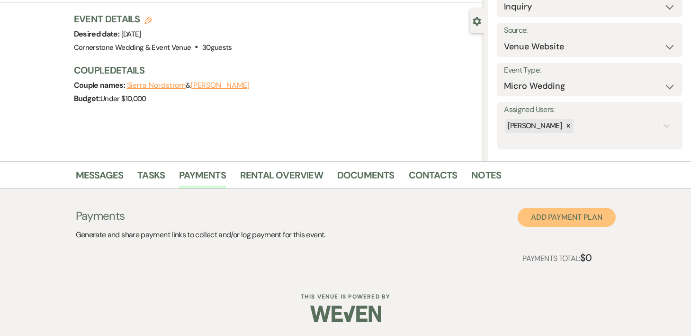
click at [585, 223] on button "Add Payment Plan" at bounding box center [567, 217] width 98 height 19
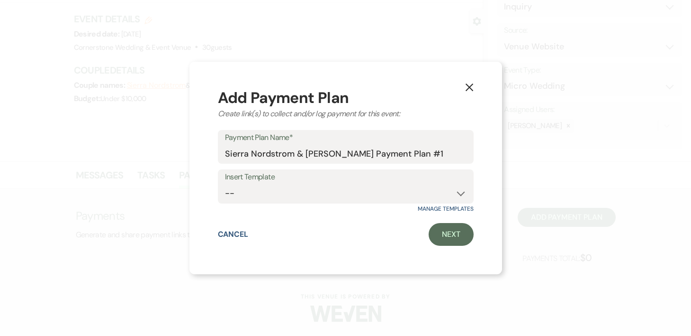
click at [418, 179] on label "Insert Template" at bounding box center [346, 177] width 242 height 14
click at [414, 194] on select "-- Day Rate Day Rate Deposit Mini Wedding Package Simple Wedding Package Mid Ti…" at bounding box center [346, 193] width 242 height 18
select select "215"
click at [454, 242] on link "Next" at bounding box center [451, 234] width 45 height 23
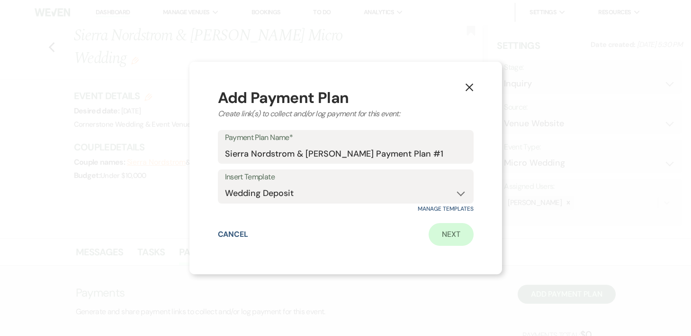
select select "2"
select select "flat"
select select "true"
select select "client"
select select "daily"
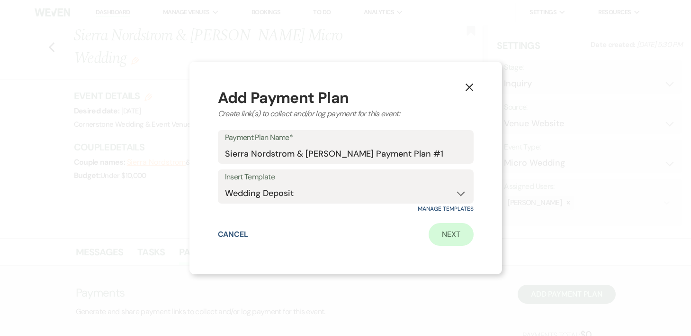
select select "onDueDate"
select select "complete"
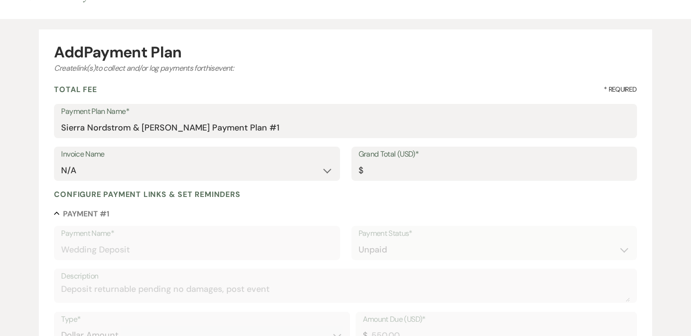
scroll to position [100, 0]
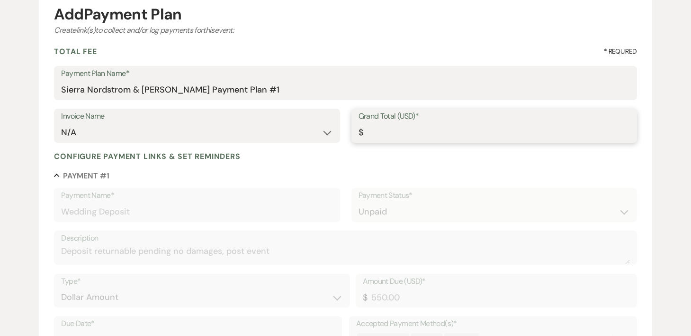
click at [451, 137] on input "Grand Total (USD)*" at bounding box center [495, 132] width 272 height 18
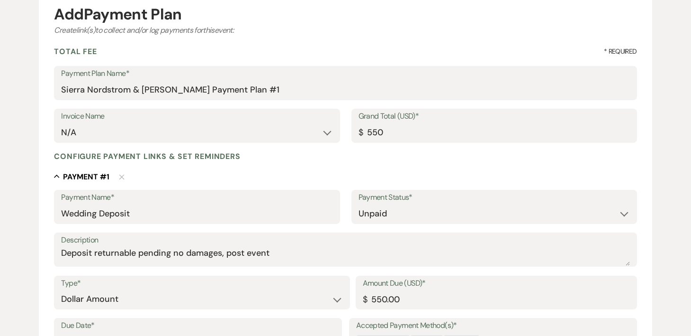
type input "550.00"
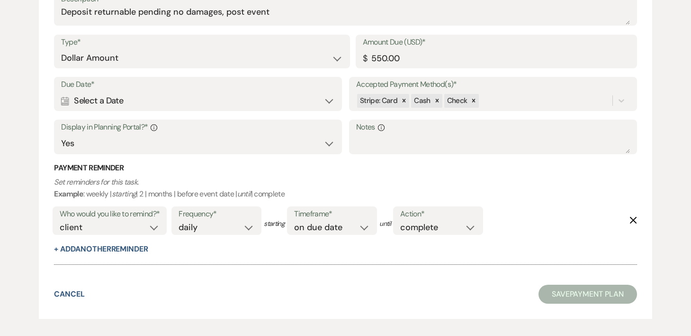
scroll to position [359, 0]
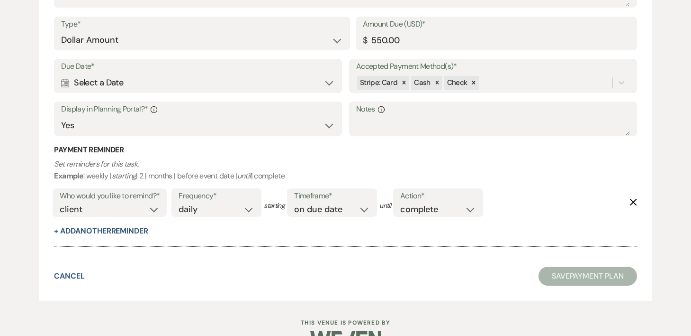
click at [325, 85] on div "Calendar Select a Date Expand" at bounding box center [198, 82] width 274 height 18
select select "day"
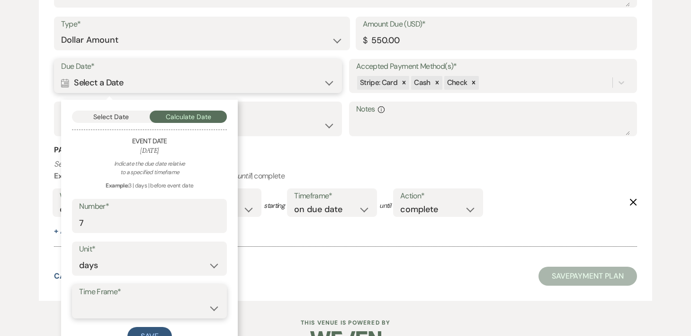
click at [153, 309] on select "before event date after event date after [DATE] date" at bounding box center [149, 308] width 141 height 18
select select "afterTodaysDate"
click at [156, 330] on button "Save" at bounding box center [149, 336] width 45 height 19
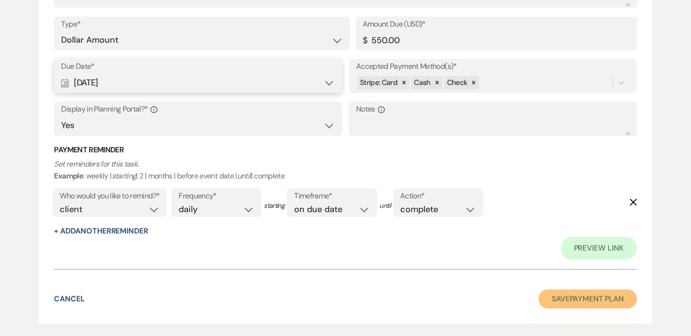
click at [566, 294] on button "Save Payment Plan" at bounding box center [588, 298] width 99 height 19
select select "5"
select select "16"
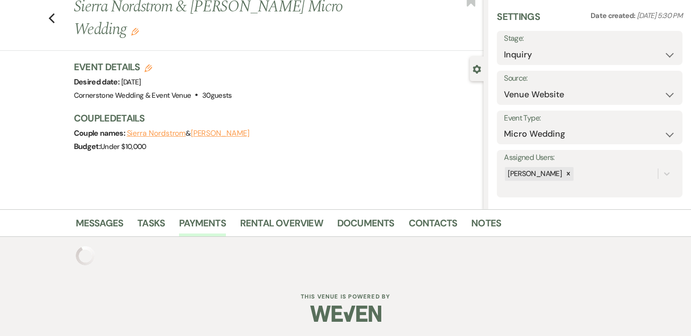
scroll to position [283, 0]
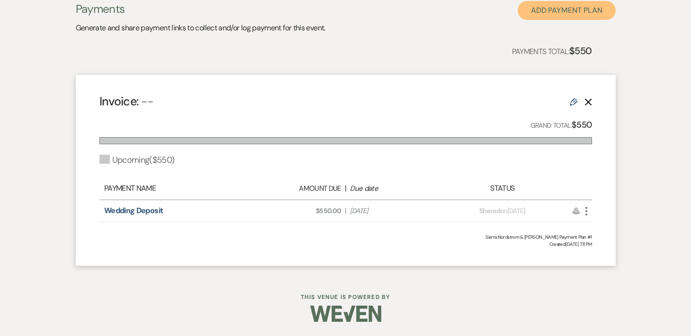
click at [578, 10] on button "Add Payment Plan" at bounding box center [567, 10] width 98 height 19
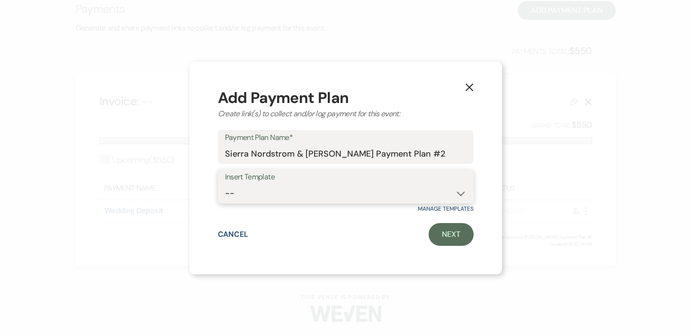
click at [455, 189] on select "-- Day Rate Day Rate Deposit Mini Wedding Package Simple Wedding Package Mid Ti…" at bounding box center [346, 193] width 242 height 18
select select "211"
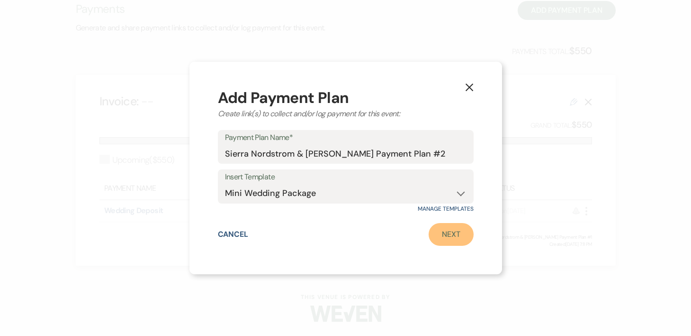
click at [446, 237] on link "Next" at bounding box center [451, 234] width 45 height 23
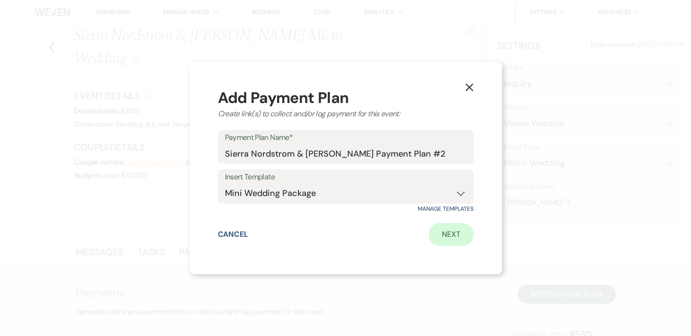
select select "2"
select select "flat"
select select "true"
select select "client"
select select "weekly"
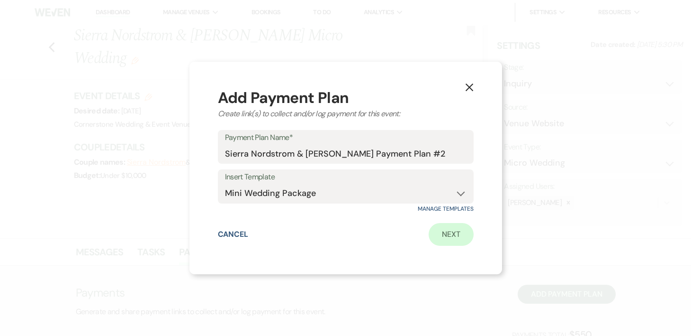
select select "weeks"
select select "complete"
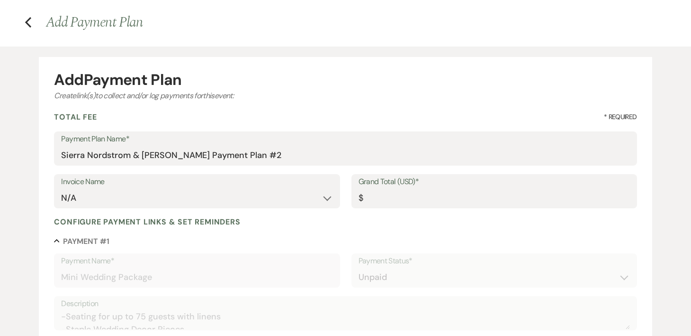
scroll to position [46, 0]
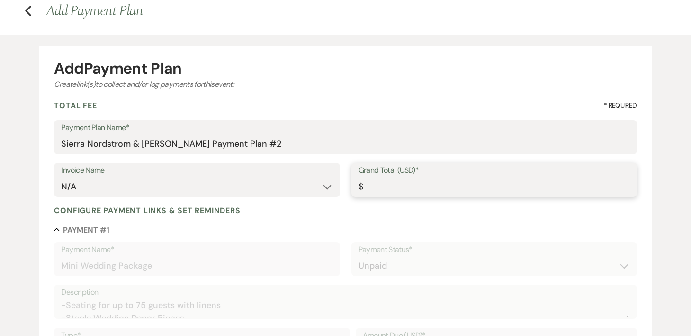
click at [445, 177] on input "Grand Total (USD)*" at bounding box center [495, 186] width 272 height 18
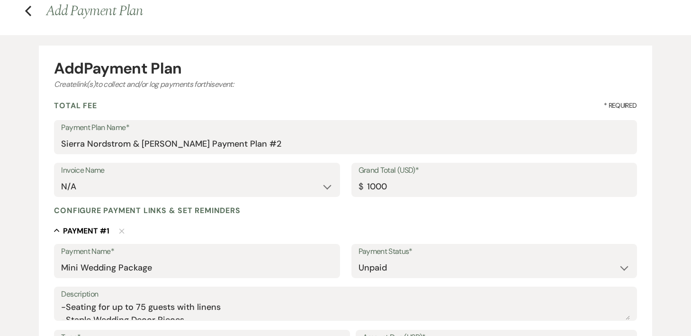
type input "1000.00"
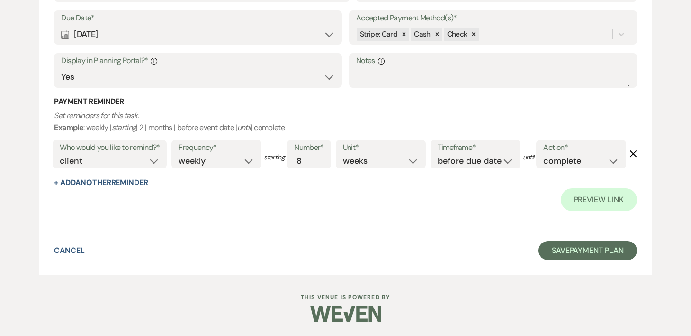
scroll to position [447, 0]
click at [555, 257] on button "Save Payment Plan" at bounding box center [588, 250] width 99 height 19
select select "5"
select select "16"
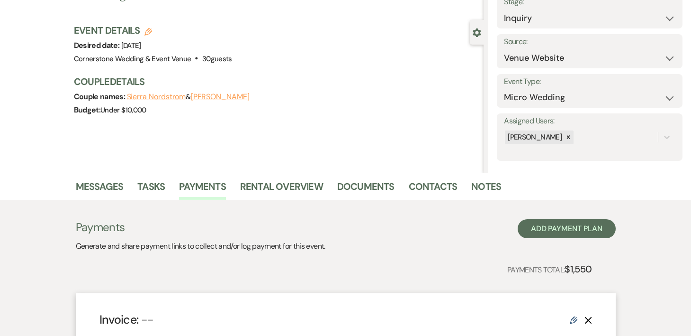
scroll to position [65, 0]
click at [98, 188] on link "Messages" at bounding box center [100, 189] width 48 height 21
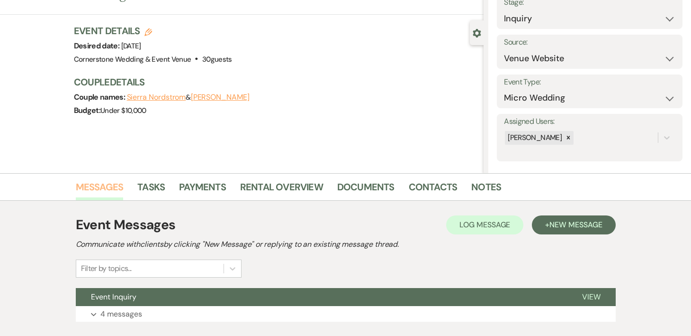
scroll to position [126, 0]
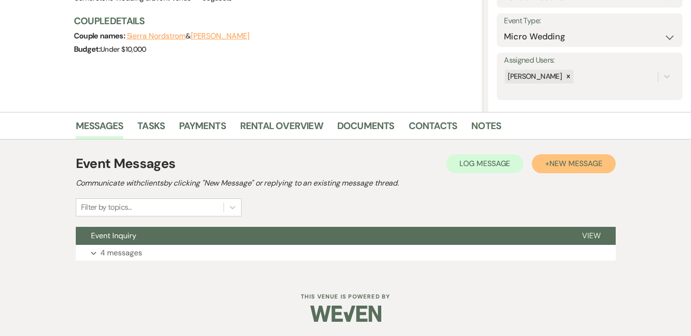
click at [570, 165] on span "New Message" at bounding box center [576, 163] width 53 height 10
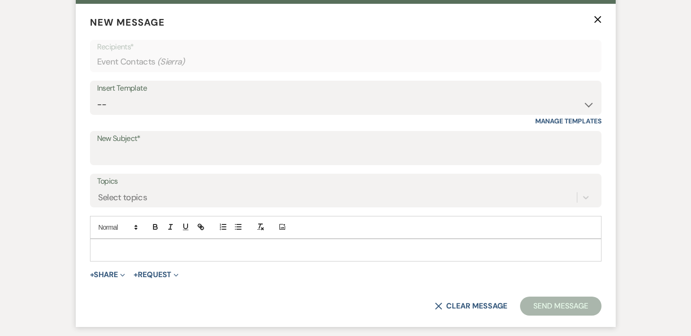
scroll to position [393, 0]
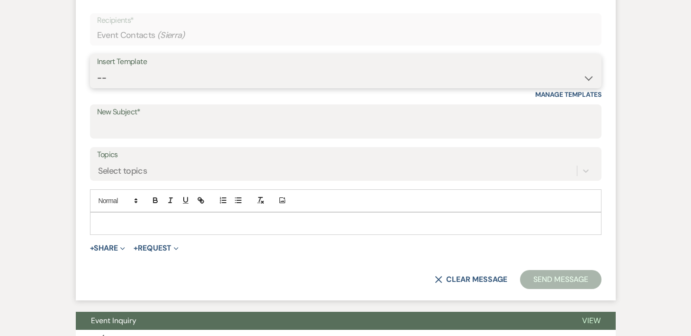
click at [537, 77] on select "-- Weven Planning Portal Introduction (Booked Events) Initial Inquiry Response …" at bounding box center [346, 78] width 498 height 18
select select "14"
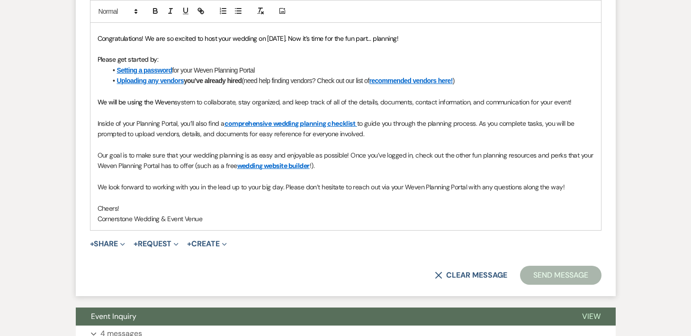
scroll to position [601, 0]
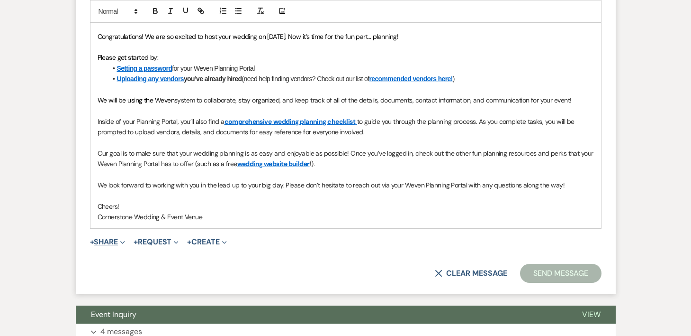
click at [118, 239] on button "+ Share Expand" at bounding box center [108, 242] width 36 height 8
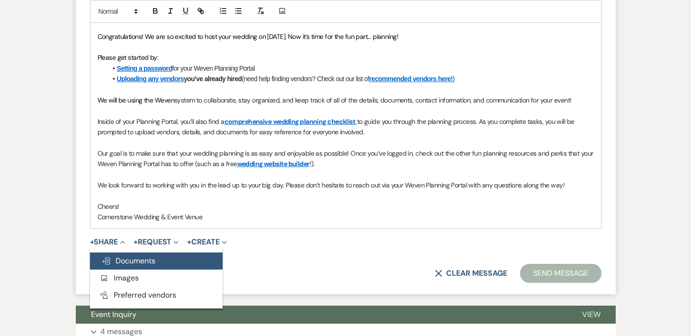
click at [121, 260] on span "Doc Upload Documents" at bounding box center [128, 260] width 54 height 10
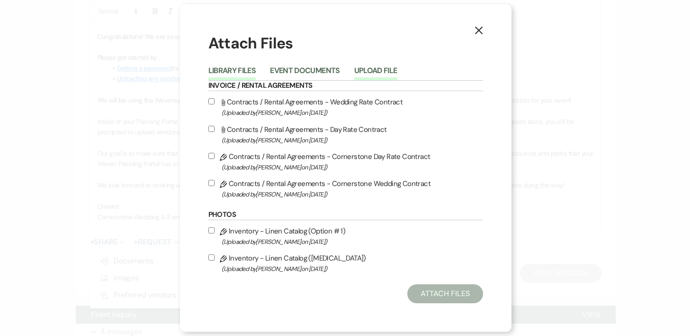
click at [365, 67] on button "Upload File" at bounding box center [376, 73] width 43 height 13
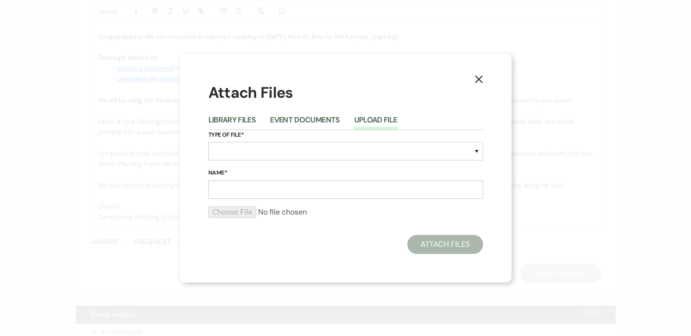
click at [318, 66] on div "X Attach Files Library Files Event Documents Upload File Type of File* Special …" at bounding box center [346, 168] width 332 height 228
click at [301, 130] on label "Type of File*" at bounding box center [346, 135] width 275 height 10
click at [308, 121] on button "Event Documents" at bounding box center [305, 122] width 70 height 13
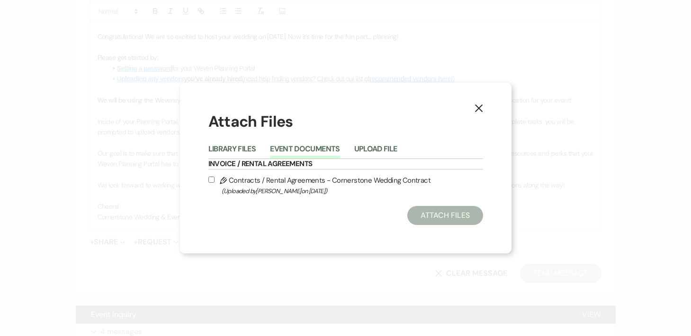
click at [290, 191] on span "(Uploaded by [PERSON_NAME] on [DATE] )" at bounding box center [353, 190] width 262 height 11
click at [215, 182] on input "Pencil Contracts / Rental Agreements - Cornerstone Wedding Contract (Uploaded b…" at bounding box center [212, 179] width 6 height 6
checkbox input "true"
click at [407, 218] on div "Attach Files" at bounding box center [346, 215] width 275 height 19
click at [422, 216] on button "Attach Files" at bounding box center [445, 215] width 75 height 19
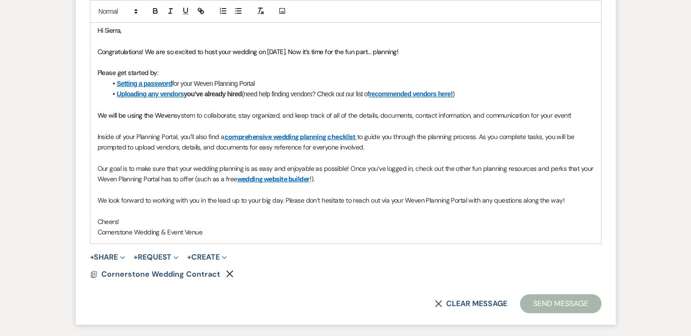
scroll to position [595, 0]
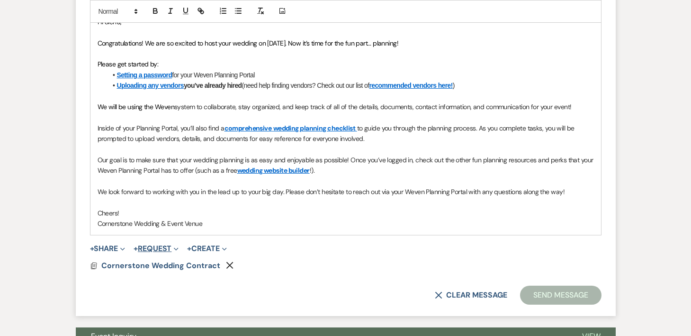
click at [170, 247] on button "+ Request Expand" at bounding box center [156, 249] width 45 height 8
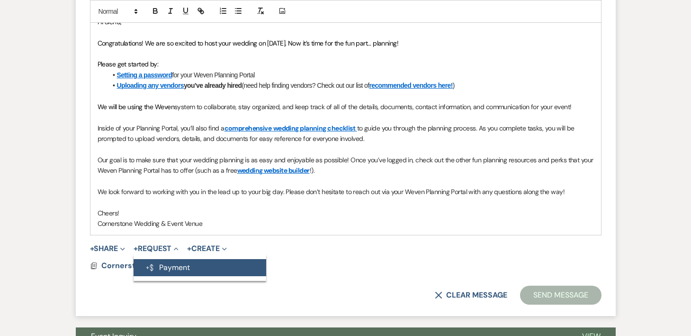
click at [171, 262] on button "Generate Payment Payment" at bounding box center [200, 267] width 133 height 17
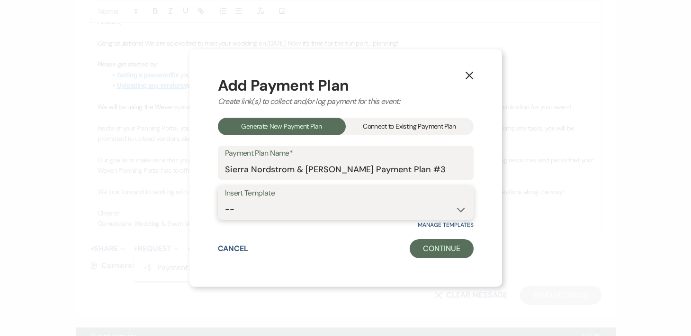
click at [311, 210] on select "-- Day Rate Day Rate Deposit Mini Wedding Package Simple Wedding Package Mid Ti…" at bounding box center [346, 209] width 242 height 18
click at [407, 126] on div "Connect to Existing Payment Plan" at bounding box center [410, 127] width 128 height 18
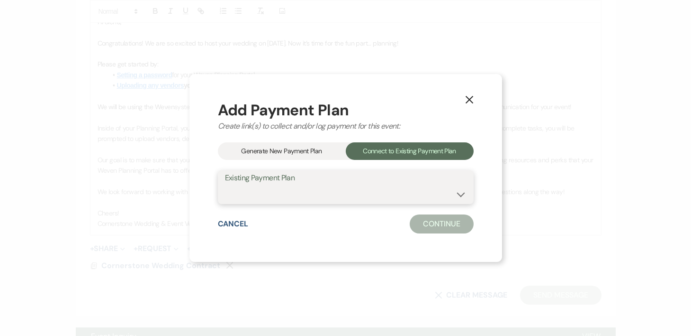
click at [360, 188] on select "Sierra Nordstrom & [PERSON_NAME] Payment Plan #2 Sierra Nordstrom & [PERSON_NAM…" at bounding box center [346, 193] width 242 height 18
select select "24805"
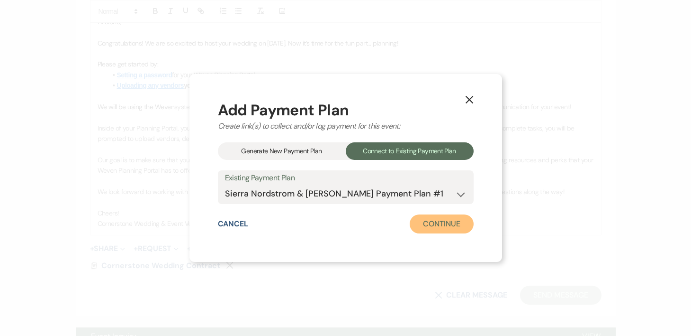
click at [437, 228] on button "Continue" at bounding box center [442, 223] width 64 height 19
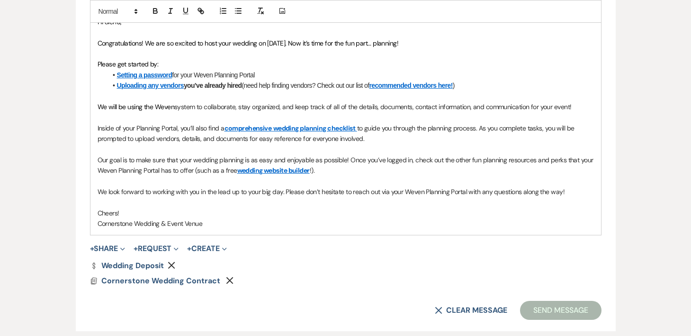
scroll to position [618, 0]
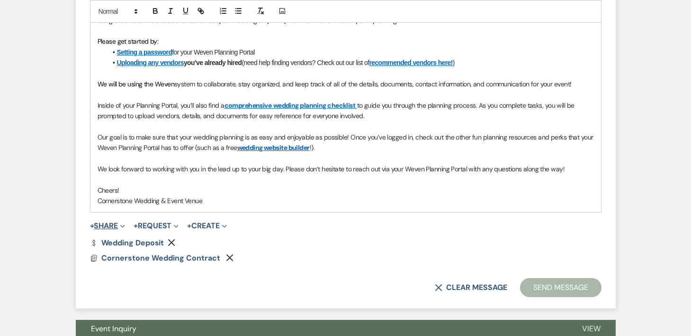
click at [111, 226] on button "+ Share Expand" at bounding box center [108, 226] width 36 height 8
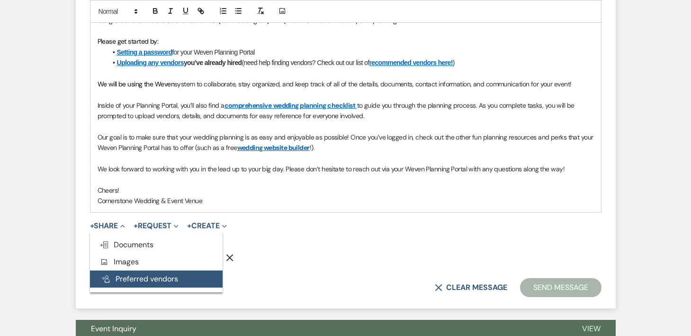
click at [130, 280] on button "Pref Vendors Preferred vendors" at bounding box center [156, 278] width 133 height 17
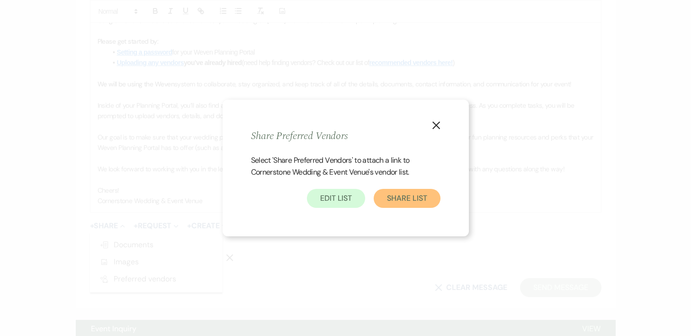
click at [416, 190] on button "Share List" at bounding box center [407, 198] width 66 height 19
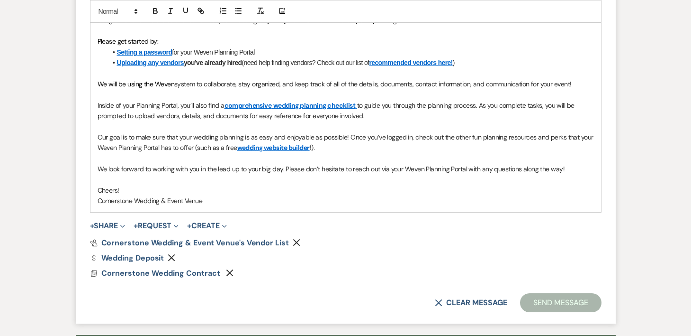
click at [117, 226] on button "+ Share Expand" at bounding box center [108, 226] width 36 height 8
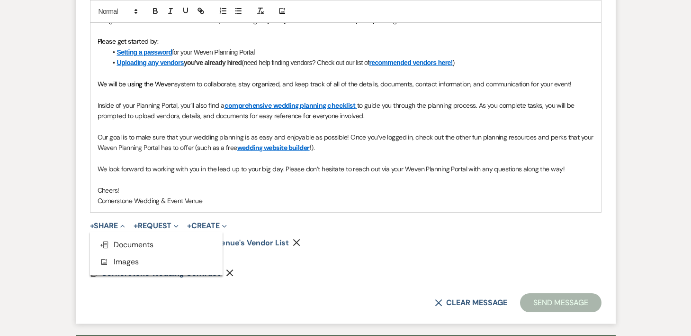
click at [153, 223] on button "+ Request Expand" at bounding box center [156, 226] width 45 height 8
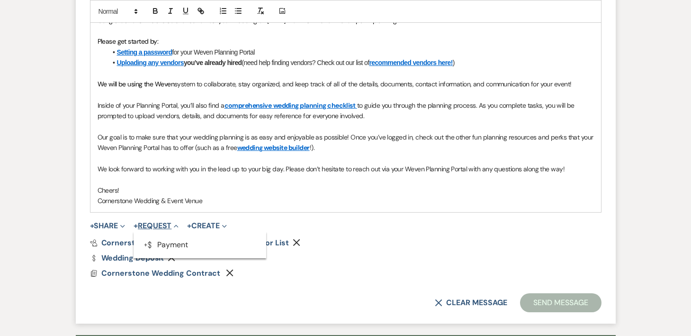
click at [153, 223] on button "+ Request Collapse" at bounding box center [156, 226] width 45 height 8
click at [218, 222] on button "+ Create Expand" at bounding box center [206, 226] width 39 height 8
click at [218, 222] on button "+ Create Collapse" at bounding box center [206, 226] width 39 height 8
drag, startPoint x: 104, startPoint y: 215, endPoint x: 107, endPoint y: 224, distance: 9.8
click at [104, 218] on form "New Message X Draft Recipients* Event Contacts ( Sierra ) Insert Template -- We…" at bounding box center [346, 38] width 540 height 570
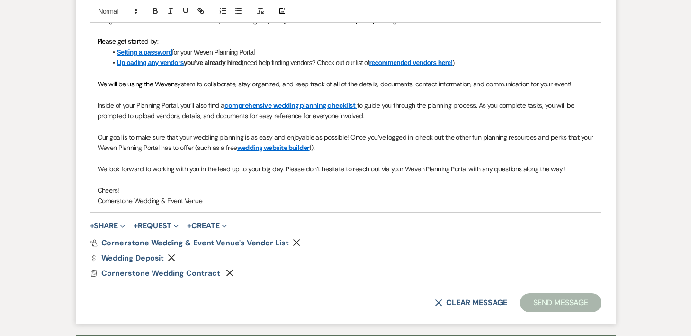
click at [107, 224] on button "+ Share Expand" at bounding box center [108, 226] width 36 height 8
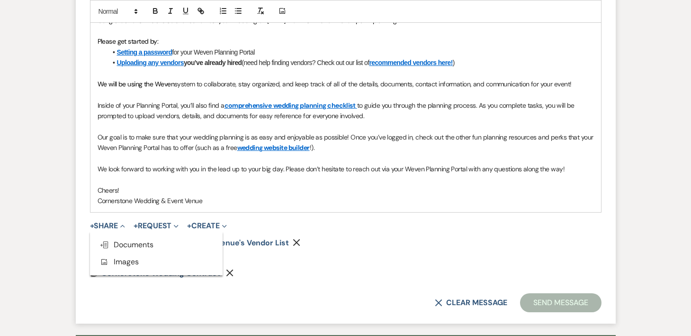
click at [368, 252] on div "Pref Vendors Cornerstone Wedding & Event Venue's Vendor List Remove Dollar Paym…" at bounding box center [346, 258] width 512 height 38
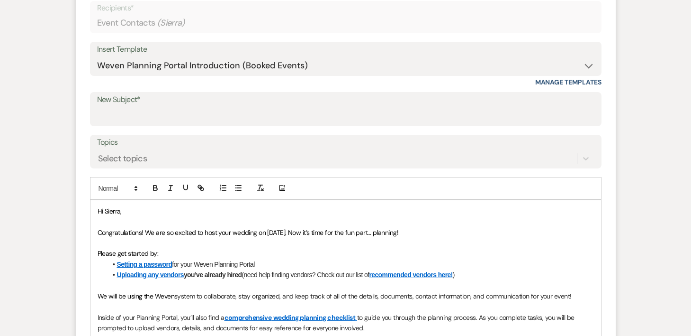
scroll to position [403, 0]
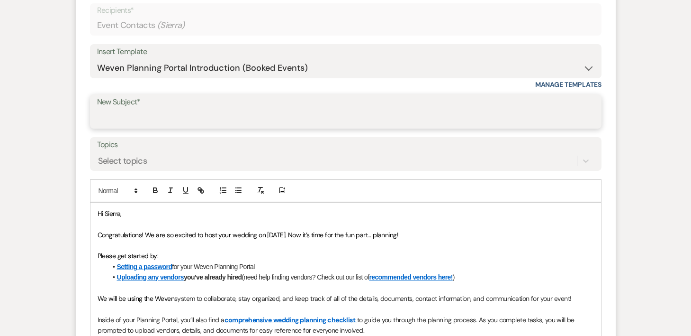
click at [376, 119] on input "New Subject*" at bounding box center [346, 118] width 498 height 18
type input "C"
type input "We can't wait to celebrate with you!"
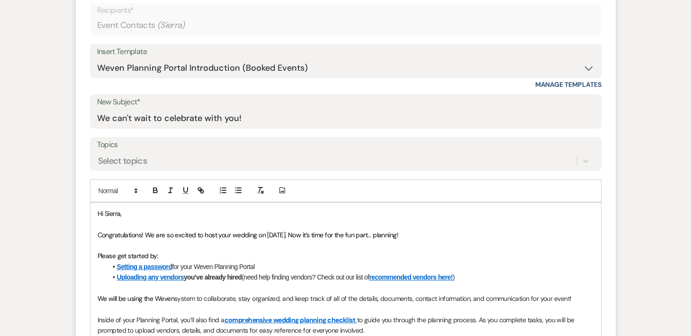
click at [120, 216] on span "Hi Sierra," at bounding box center [110, 213] width 24 height 9
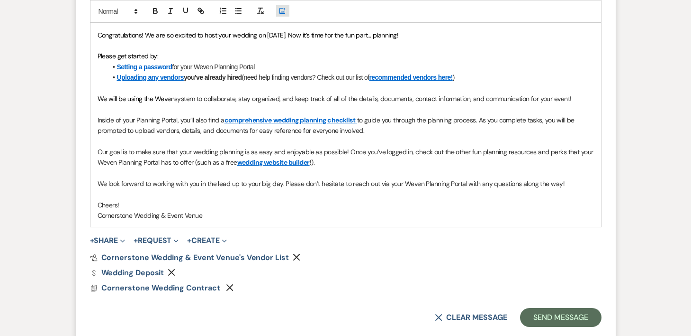
scroll to position [604, 0]
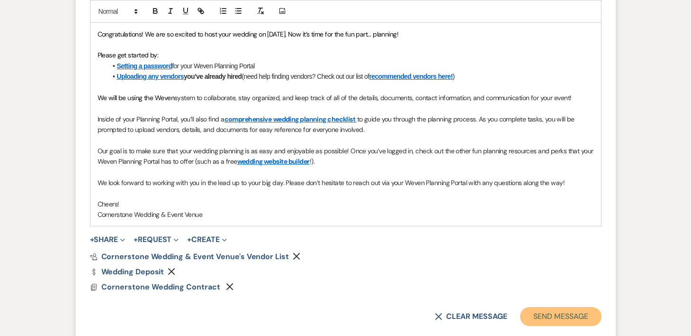
click at [548, 314] on button "Send Message" at bounding box center [560, 316] width 81 height 19
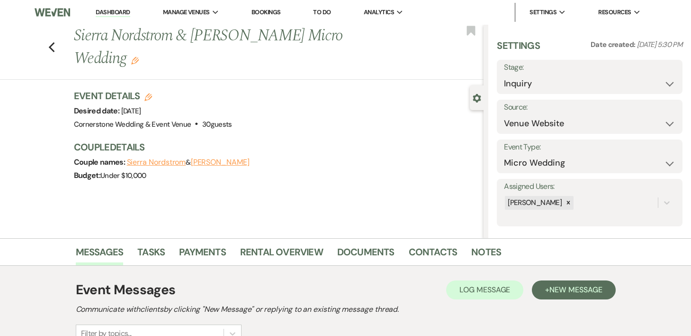
scroll to position [8, 0]
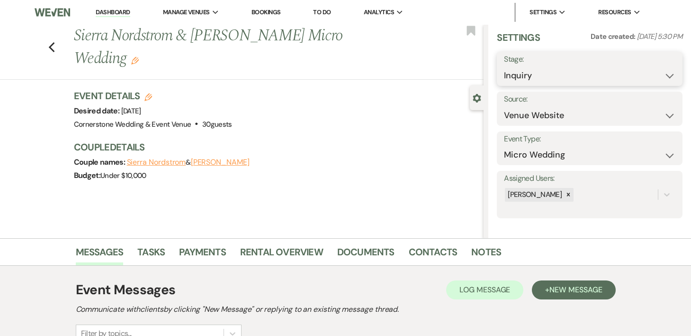
click at [674, 77] on select "Inquiry Follow Up Tour Requested Tour Confirmed Toured Proposal Sent Booked Lost" at bounding box center [590, 75] width 172 height 18
select select "7"
click at [651, 66] on button "Save" at bounding box center [664, 68] width 38 height 19
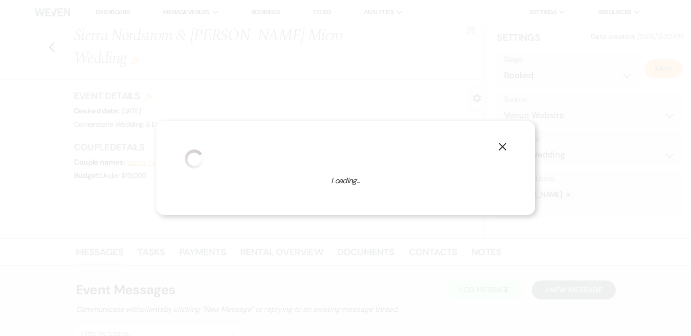
select select "16"
select select "793"
select select "false"
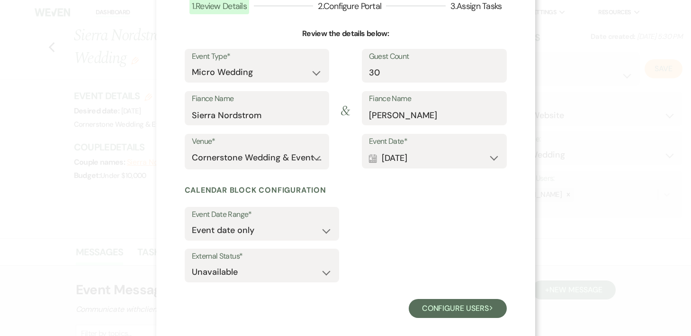
scroll to position [82, 0]
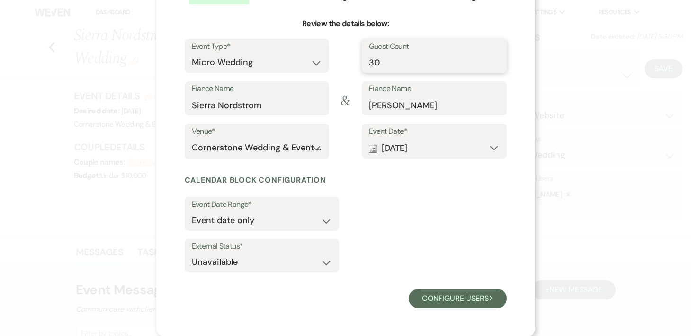
drag, startPoint x: 388, startPoint y: 60, endPoint x: 335, endPoint y: 63, distance: 53.6
click at [335, 63] on div "Event Type* Wedding Anniversary Party Baby Shower Bachelorette / Bachelor Party…" at bounding box center [346, 60] width 322 height 43
type input "75"
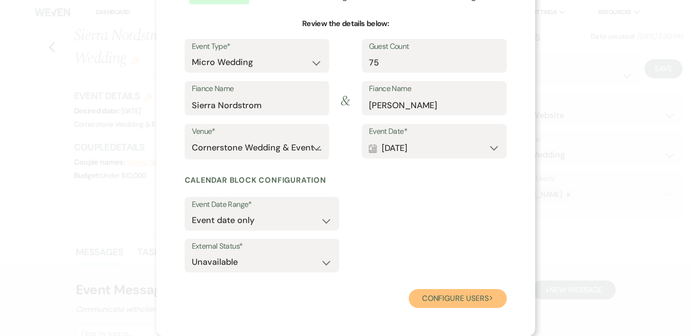
click at [456, 295] on button "Configure users Next" at bounding box center [458, 298] width 98 height 19
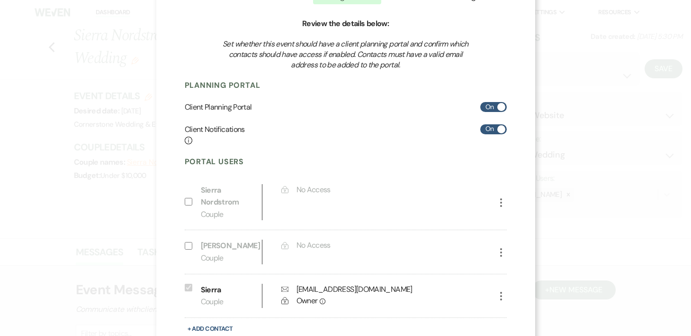
scroll to position [146, 0]
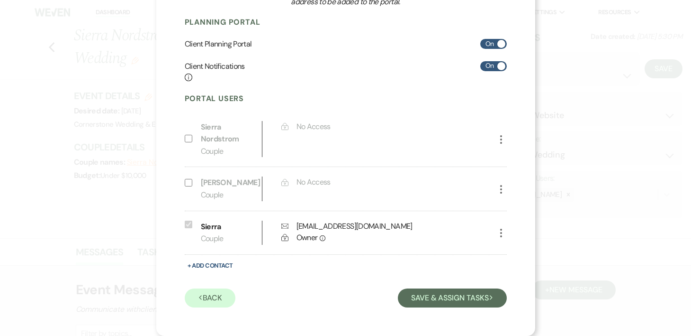
click at [186, 184] on input "Include on Planning Portal" at bounding box center [189, 183] width 8 height 8
select select "1"
select select "6"
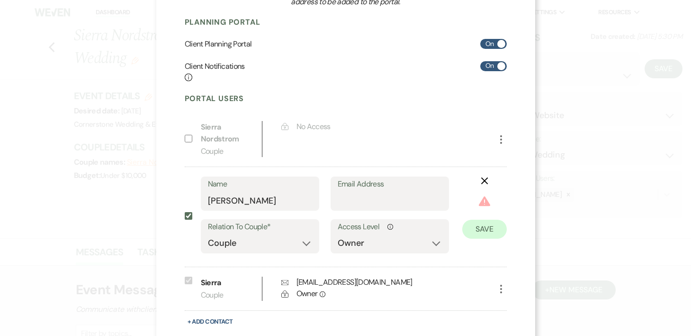
scroll to position [202, 0]
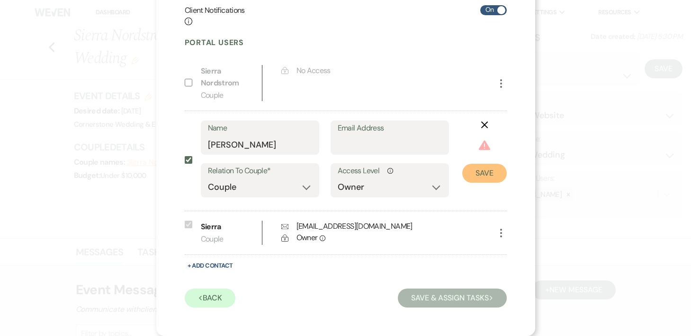
click at [471, 181] on button "Save" at bounding box center [485, 173] width 45 height 19
click at [190, 161] on input "Include on Planning Portal" at bounding box center [189, 160] width 8 height 8
checkbox input "false"
select select "0"
click at [471, 294] on button "Save & Assign Tasks Next" at bounding box center [452, 297] width 109 height 19
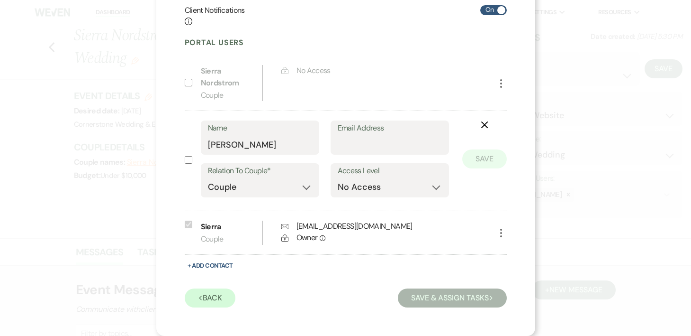
click at [483, 120] on button "X" at bounding box center [485, 124] width 45 height 8
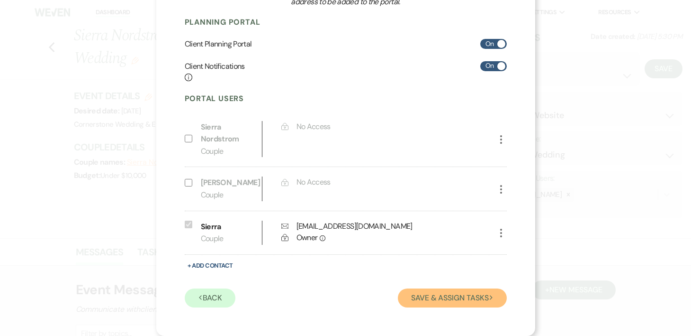
click at [451, 290] on button "Save & Assign Tasks Next" at bounding box center [452, 297] width 109 height 19
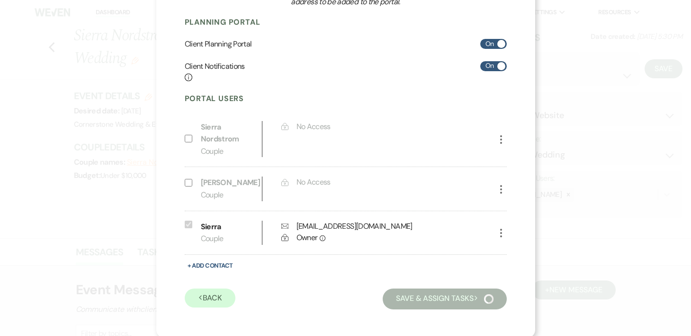
scroll to position [37, 0]
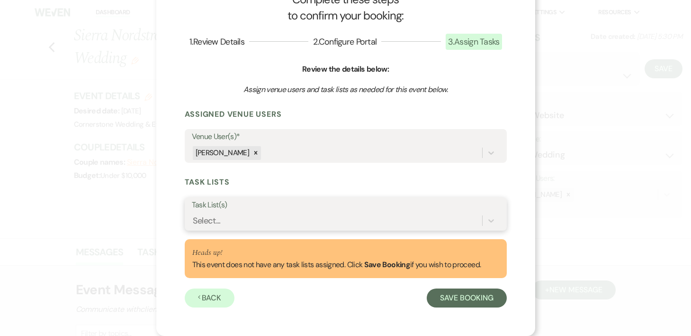
click at [375, 224] on div "Select..." at bounding box center [337, 220] width 291 height 17
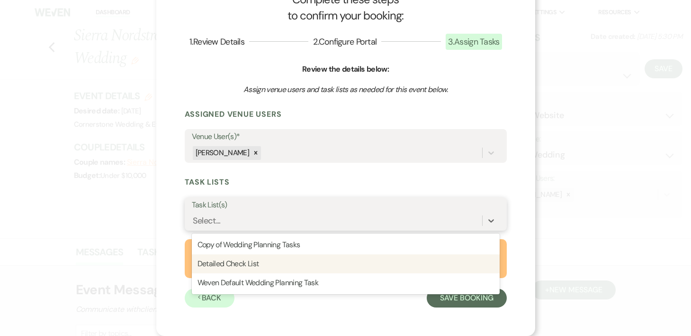
click at [369, 257] on div "Detailed Check List" at bounding box center [346, 263] width 308 height 19
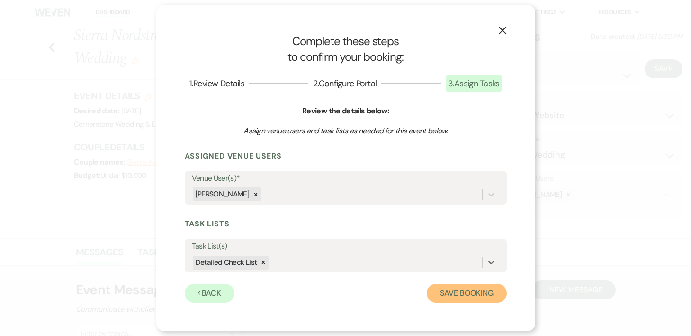
click at [439, 297] on button "Save Booking" at bounding box center [467, 292] width 80 height 19
select select "14"
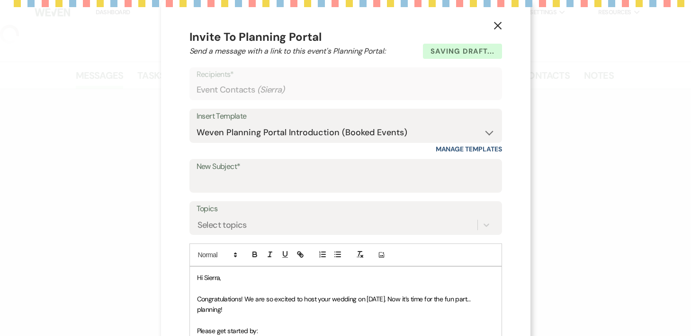
select select "5"
select select "16"
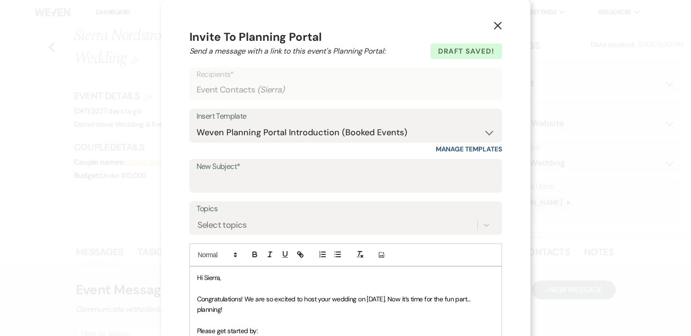
click at [499, 22] on icon "X" at bounding box center [498, 25] width 9 height 9
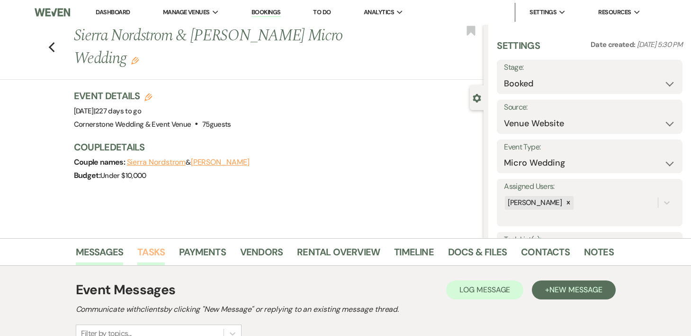
click at [147, 253] on link "Tasks" at bounding box center [150, 254] width 27 height 21
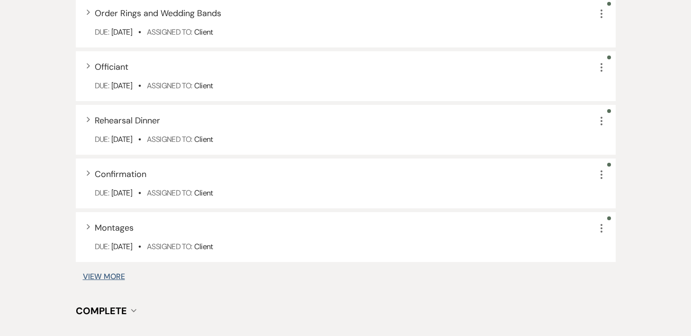
scroll to position [1281, 0]
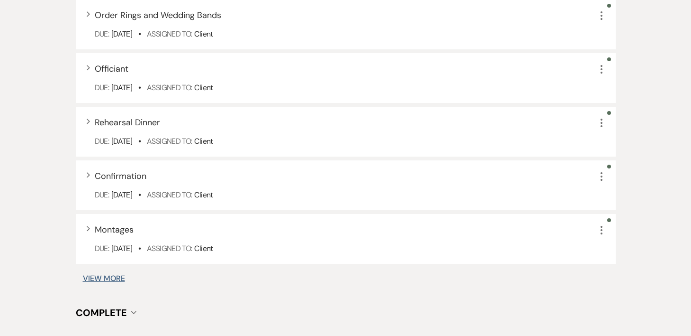
click at [119, 280] on button "View More" at bounding box center [104, 278] width 42 height 8
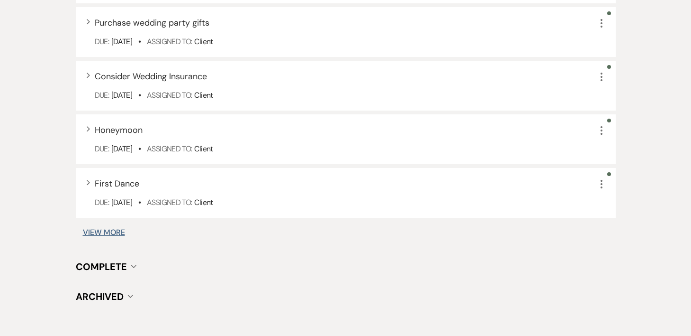
scroll to position [1947, 0]
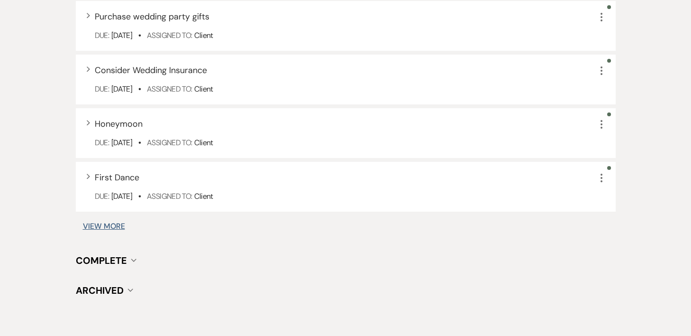
click at [168, 173] on div "Expand First Dance More" at bounding box center [351, 177] width 512 height 13
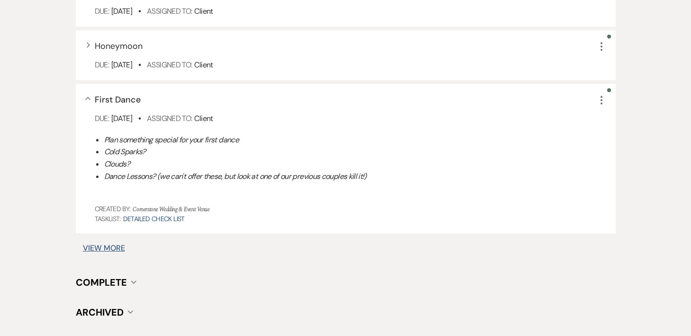
click at [122, 247] on button "View More" at bounding box center [104, 248] width 42 height 8
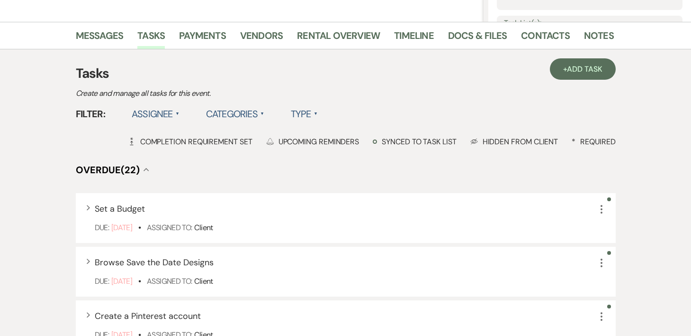
scroll to position [0, 0]
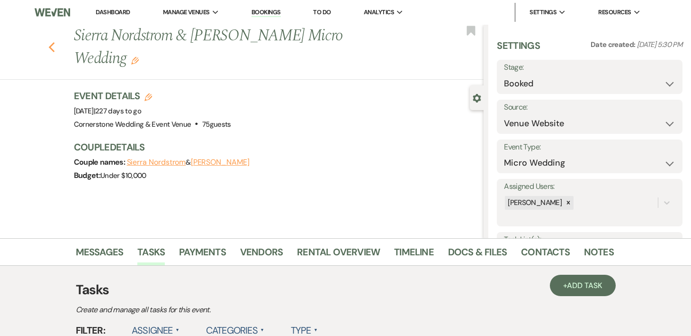
click at [54, 42] on icon "Previous" at bounding box center [51, 47] width 7 height 11
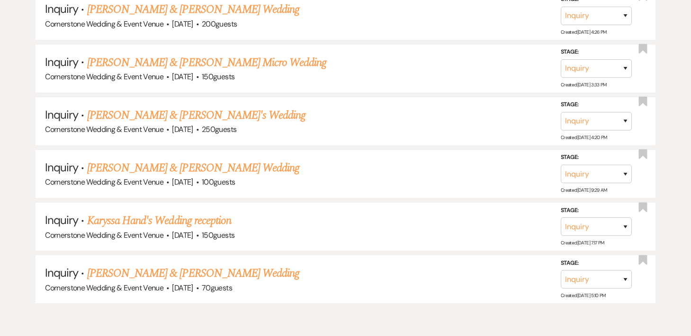
scroll to position [880, 0]
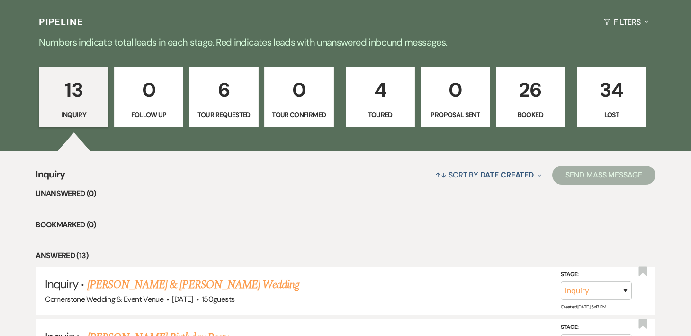
click at [229, 109] on p "Tour Requested" at bounding box center [223, 114] width 57 height 10
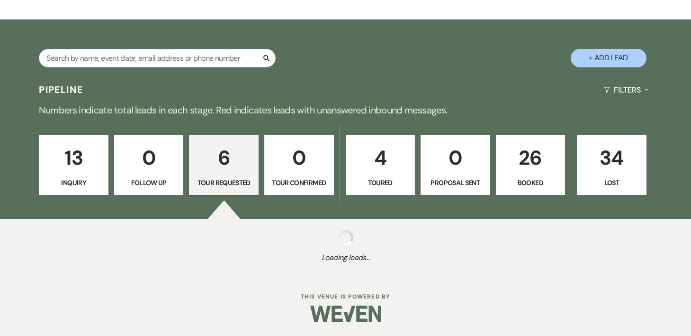
select select "2"
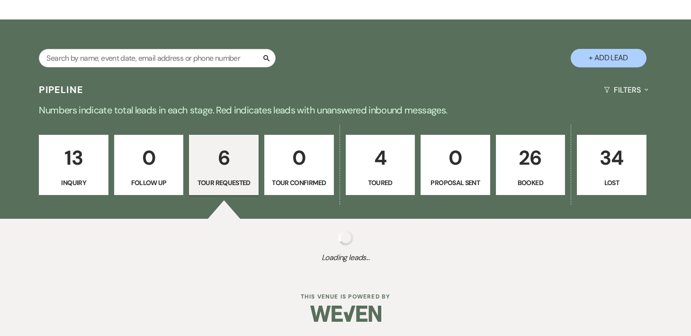
select select "2"
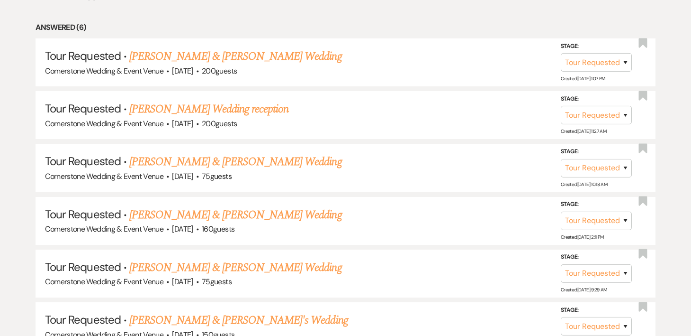
scroll to position [444, 0]
click at [245, 96] on li "Tour Requested · [PERSON_NAME] Wedding reception Cornerstone Wedding & Event Ve…" at bounding box center [346, 115] width 620 height 48
click at [246, 110] on link "[PERSON_NAME] Wedding reception" at bounding box center [208, 108] width 159 height 17
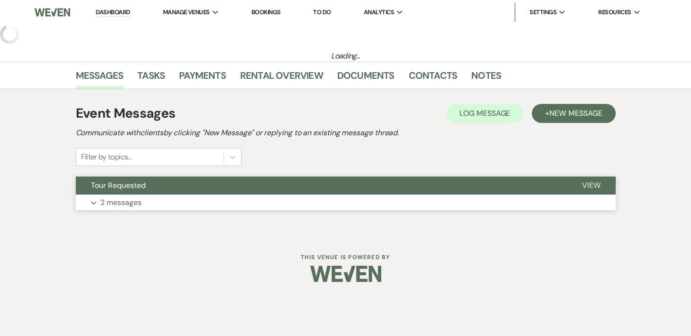
select select "2"
select select "5"
select select "13"
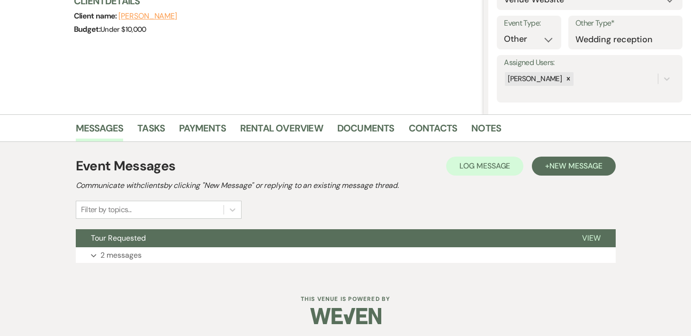
scroll to position [126, 0]
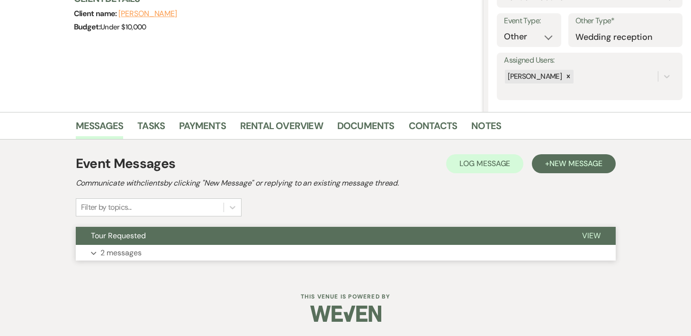
click at [323, 234] on button "Tour Requested" at bounding box center [321, 236] width 491 height 18
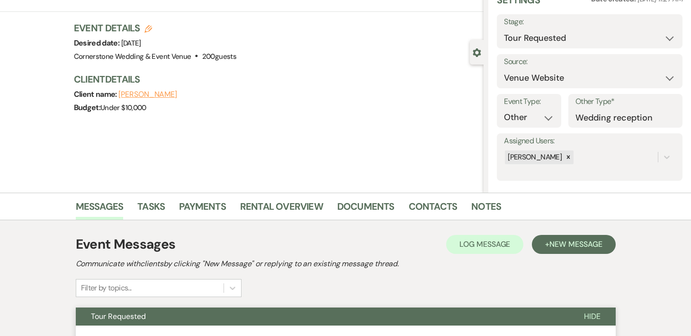
scroll to position [0, 0]
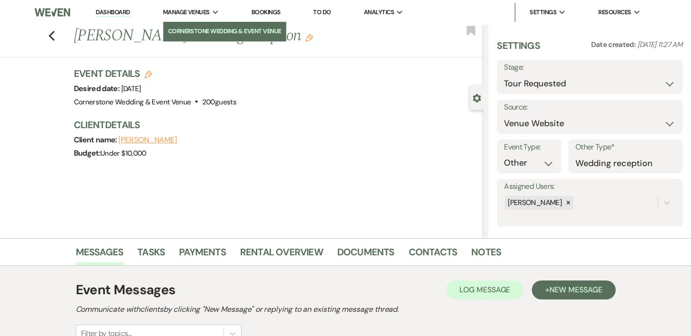
click at [207, 30] on li "Cornerstone Wedding & Event Venue" at bounding box center [224, 31] width 113 height 9
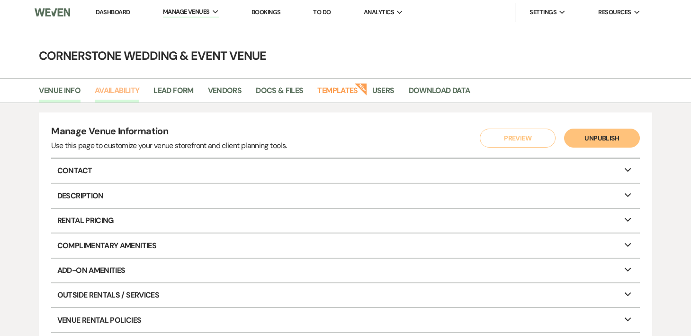
click at [130, 87] on link "Availability" at bounding box center [117, 93] width 45 height 18
select select "3"
select select "2026"
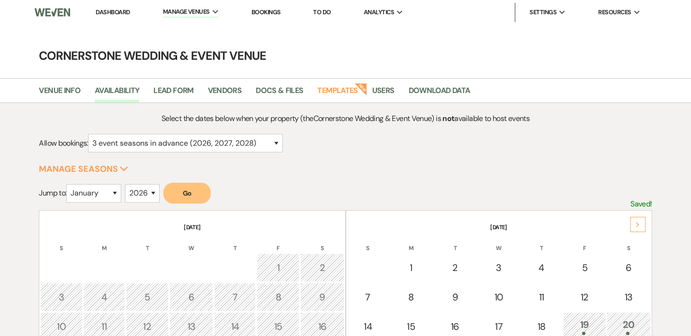
click at [125, 16] on link "Dashboard" at bounding box center [113, 12] width 34 height 8
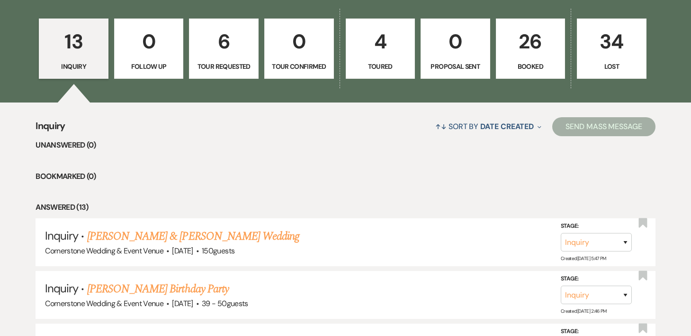
scroll to position [268, 0]
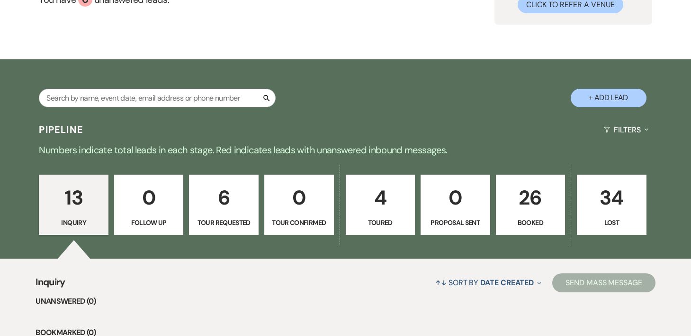
click at [227, 177] on link "6 Tour Requested" at bounding box center [224, 204] width 70 height 61
select select "2"
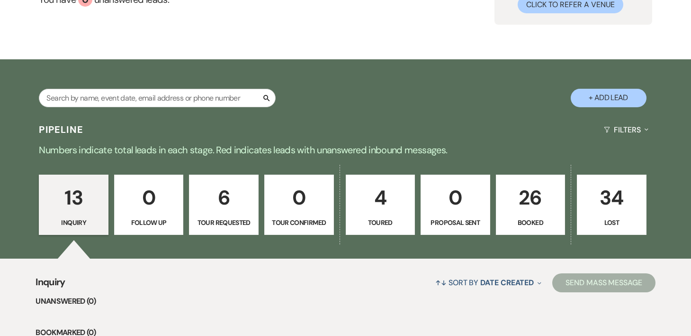
select select "2"
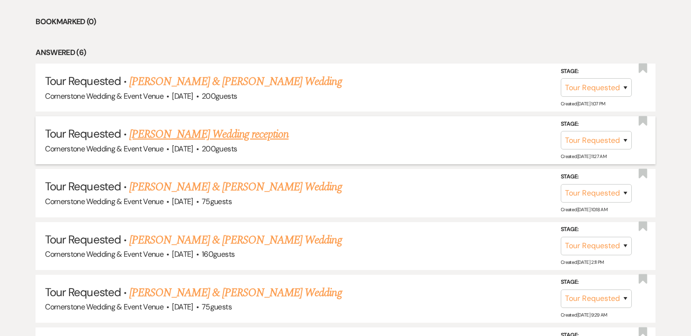
click at [242, 128] on link "[PERSON_NAME] Wedding reception" at bounding box center [208, 134] width 159 height 17
select select "2"
select select "5"
select select "13"
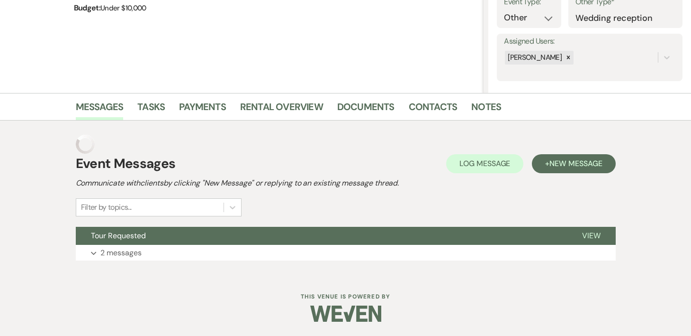
scroll to position [126, 0]
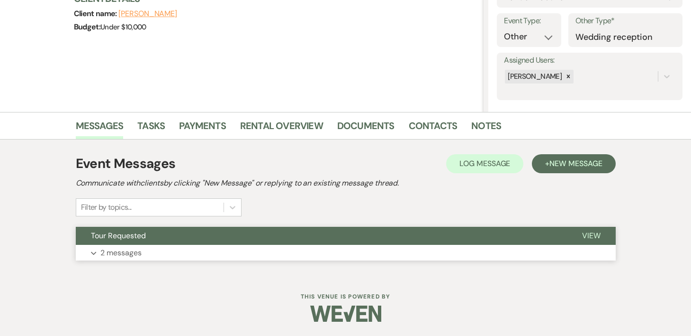
click at [142, 258] on button "Expand 2 messages" at bounding box center [346, 253] width 540 height 16
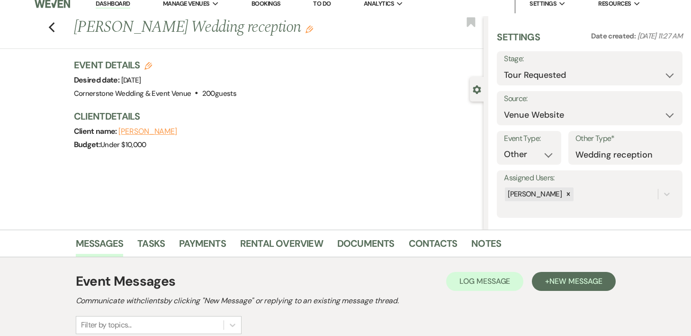
scroll to position [1, 0]
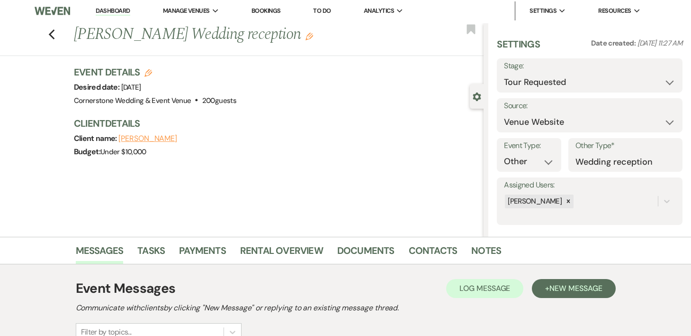
click at [148, 72] on icon "Edit" at bounding box center [149, 73] width 8 height 8
select select "793"
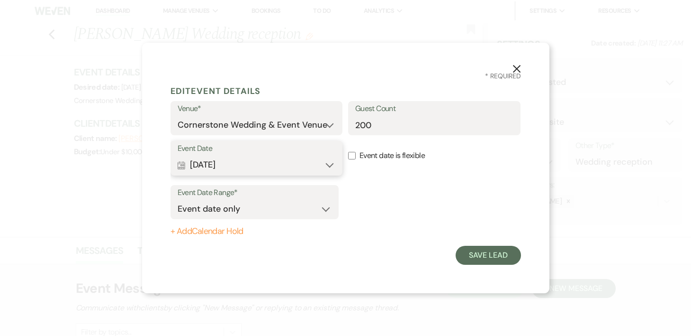
click at [318, 172] on button "Calendar [DATE] Expand" at bounding box center [257, 164] width 158 height 19
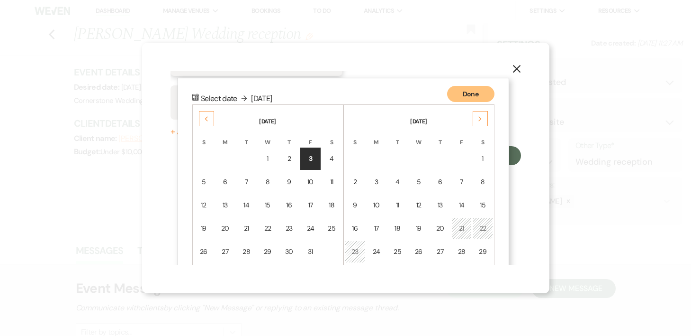
scroll to position [121, 0]
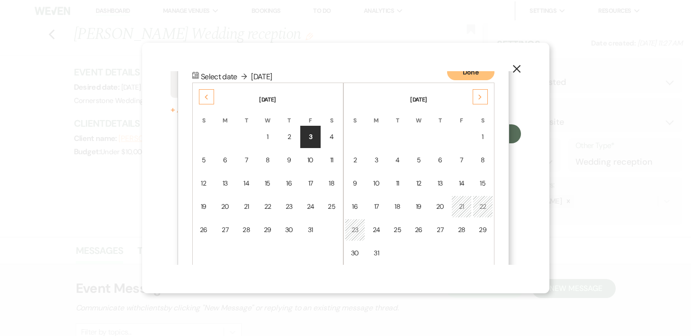
click at [212, 98] on div "Previous" at bounding box center [206, 96] width 15 height 15
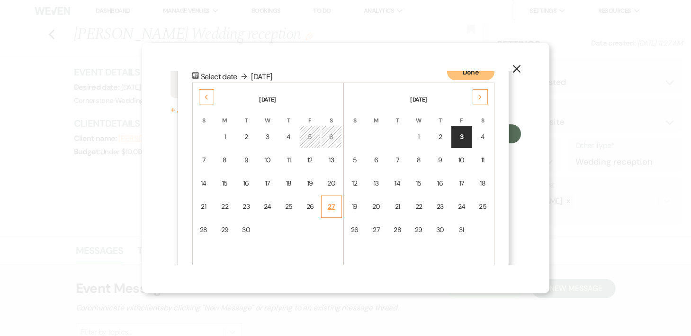
click at [331, 208] on div "27" at bounding box center [332, 206] width 9 height 10
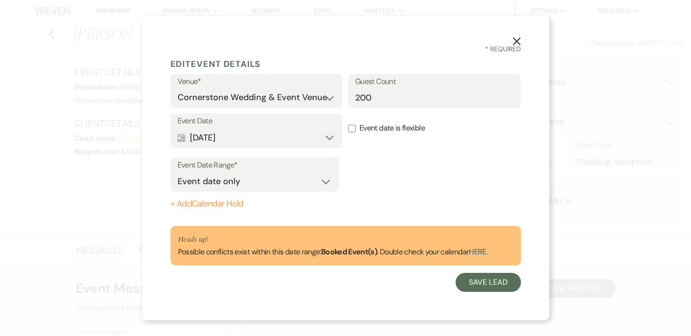
scroll to position [0, 0]
click at [498, 280] on button "Save Lead" at bounding box center [488, 282] width 65 height 19
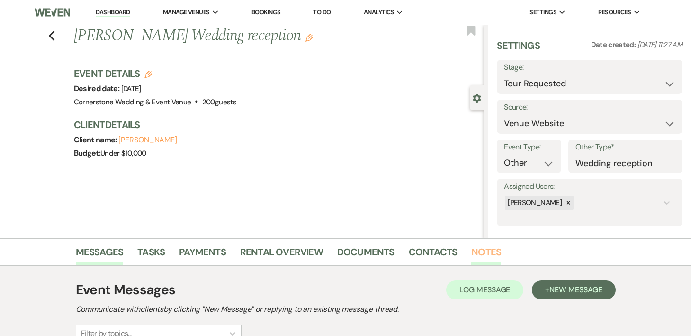
click at [486, 256] on link "Notes" at bounding box center [487, 254] width 30 height 21
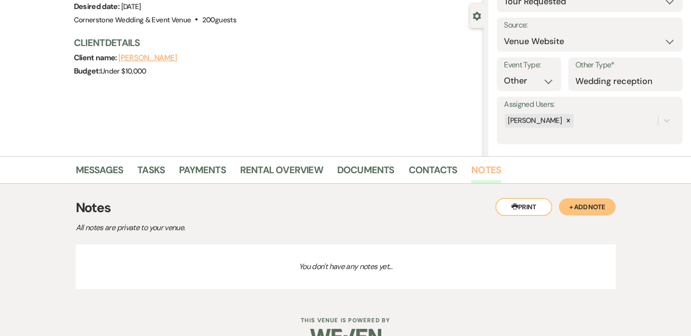
scroll to position [105, 0]
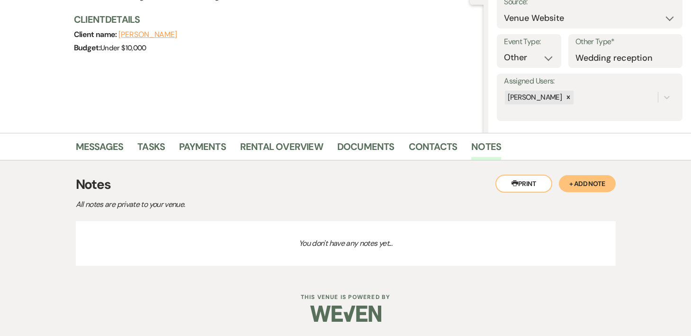
click at [598, 180] on button "+ Add Note" at bounding box center [587, 183] width 57 height 17
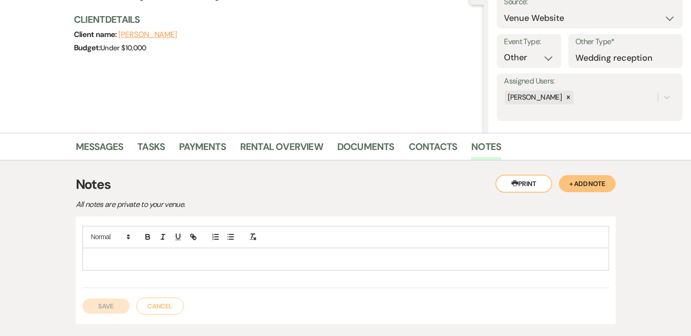
click at [434, 257] on p at bounding box center [346, 259] width 512 height 10
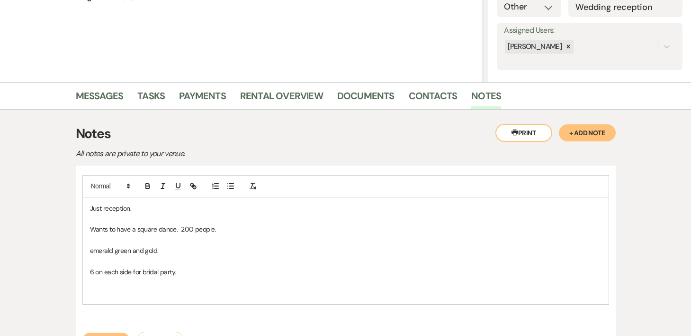
scroll to position [158, 0]
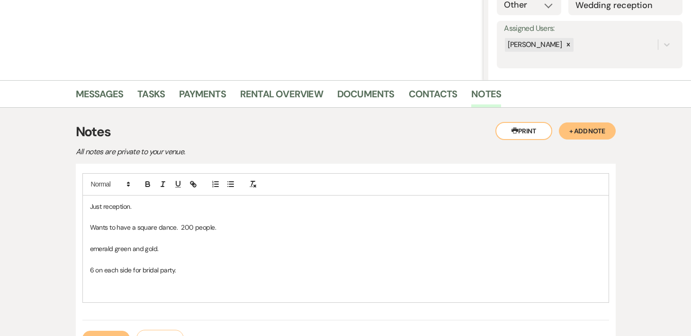
click at [186, 243] on p "emerald green and gold." at bounding box center [346, 248] width 512 height 10
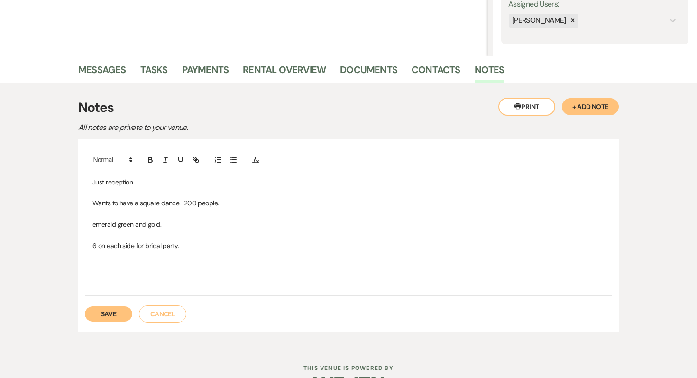
scroll to position [184, 0]
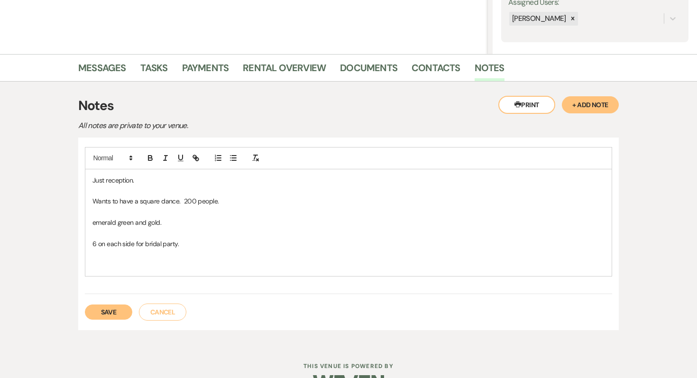
click at [287, 230] on p at bounding box center [348, 233] width 512 height 10
click at [290, 238] on p "6 on each side for bridal party." at bounding box center [348, 243] width 512 height 10
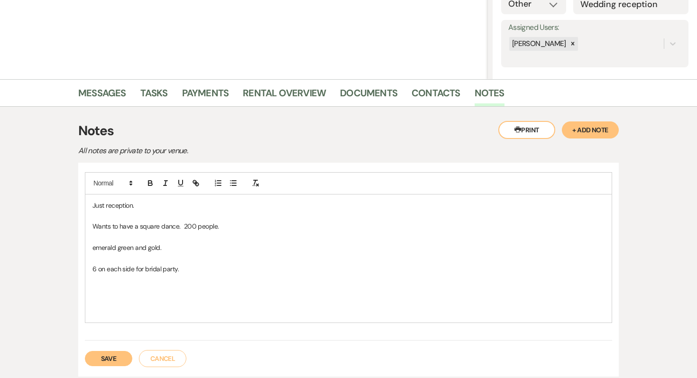
scroll to position [159, 0]
click at [105, 335] on button "Save" at bounding box center [108, 357] width 47 height 15
